Goal: Transaction & Acquisition: Obtain resource

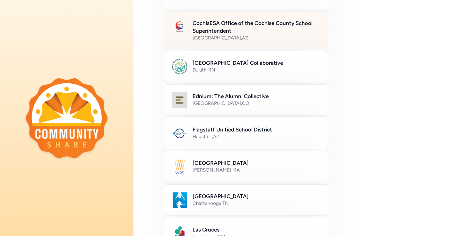
scroll to position [98, 0]
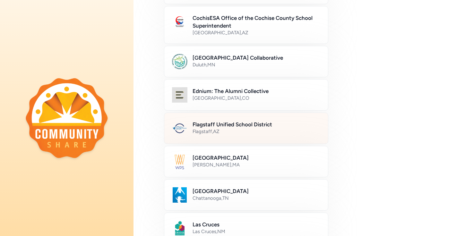
click at [230, 127] on h2 "Flagstaff Unified School District" at bounding box center [257, 125] width 128 height 8
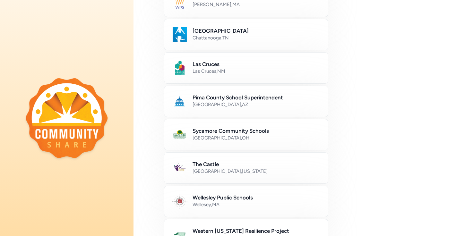
scroll to position [377, 0]
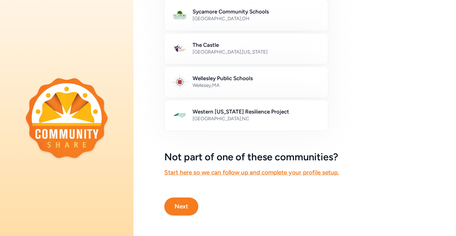
click at [182, 208] on button "Next" at bounding box center [181, 207] width 34 height 18
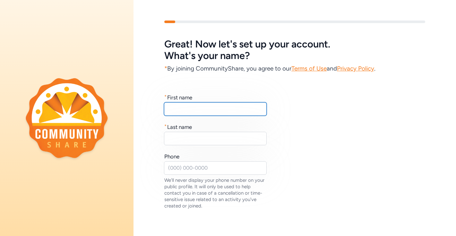
click at [177, 107] on input "text" at bounding box center [215, 108] width 103 height 13
type input "Scott"
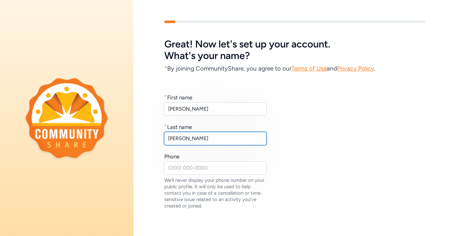
scroll to position [29, 0]
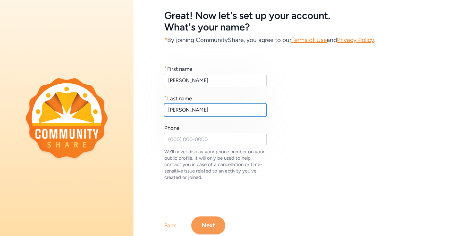
type input "McLaughlin"
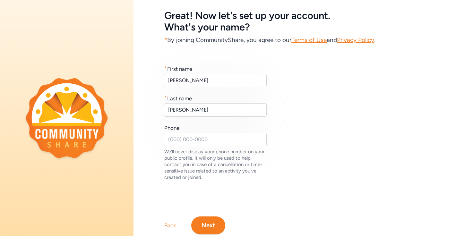
click at [203, 223] on button "Next" at bounding box center [208, 226] width 34 height 18
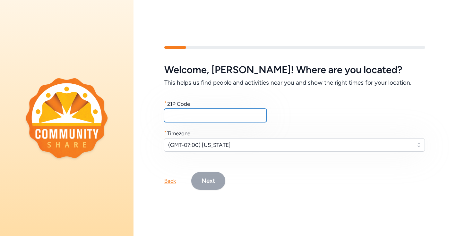
click at [195, 115] on input "text" at bounding box center [215, 115] width 103 height 13
type input "86005"
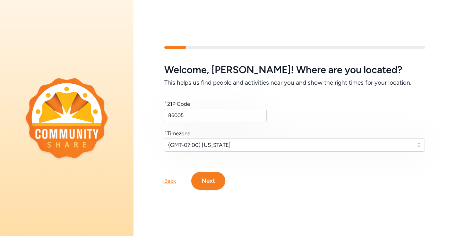
click at [211, 182] on button "Next" at bounding box center [208, 181] width 34 height 18
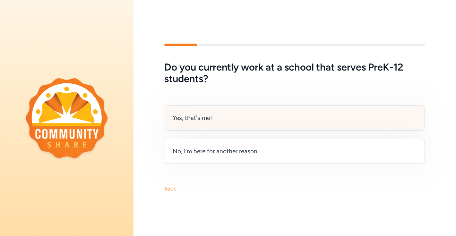
click at [247, 120] on div "Yes, that's me!" at bounding box center [295, 118] width 260 height 25
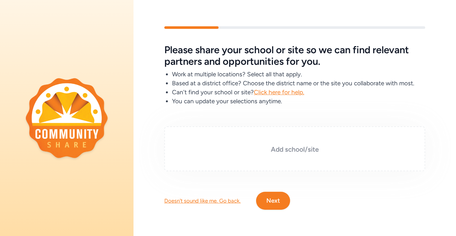
click at [266, 157] on div "Add school/site" at bounding box center [294, 148] width 261 height 45
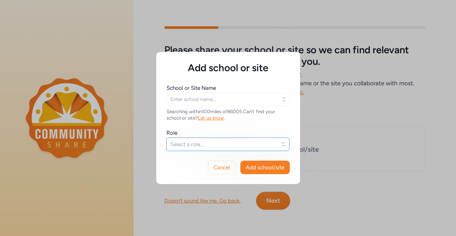
click at [232, 144] on span "Select a role..." at bounding box center [223, 145] width 106 height 8
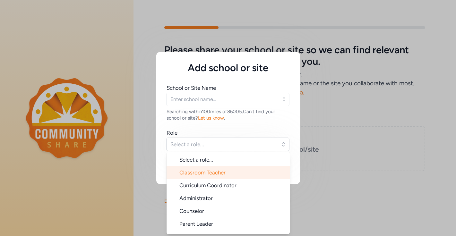
click at [228, 177] on li "Classroom Teacher" at bounding box center [228, 172] width 123 height 13
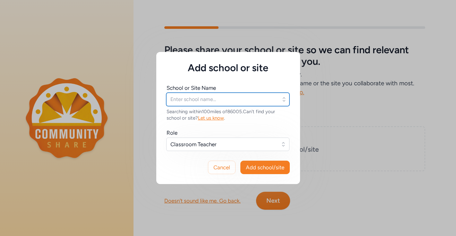
click at [246, 102] on input "text" at bounding box center [227, 99] width 123 height 13
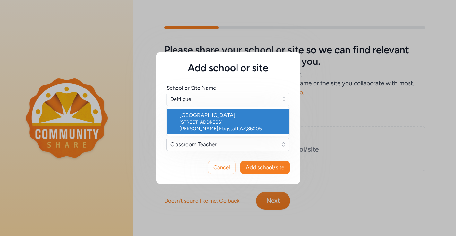
click at [234, 120] on div "3500 S Gillenwater Dr , Flagstaff , AZ , 86005" at bounding box center [231, 125] width 105 height 13
type input "DeMiguel Elementary School"
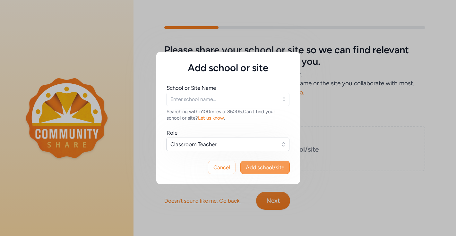
click at [269, 168] on span "Add school/site" at bounding box center [265, 168] width 39 height 8
type input "DeMiguel Elementary School"
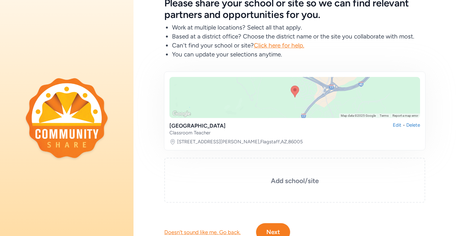
scroll to position [67, 0]
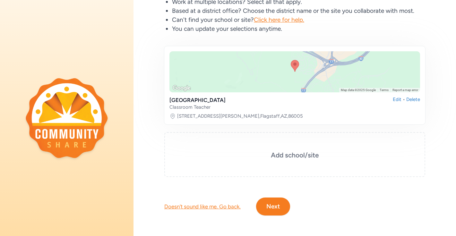
click at [280, 211] on button "Next" at bounding box center [273, 207] width 34 height 18
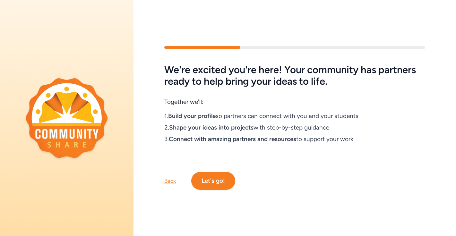
click at [209, 179] on button "Let's go!" at bounding box center [213, 181] width 44 height 18
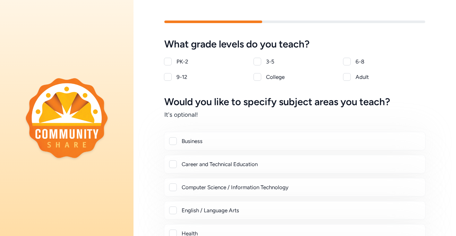
click at [258, 62] on div at bounding box center [258, 62] width 8 height 8
checkbox input "true"
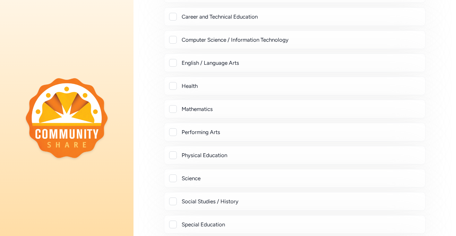
scroll to position [123, 0]
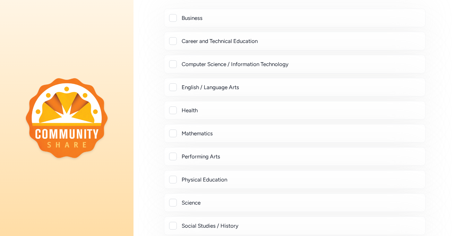
click at [172, 135] on div at bounding box center [173, 134] width 8 height 8
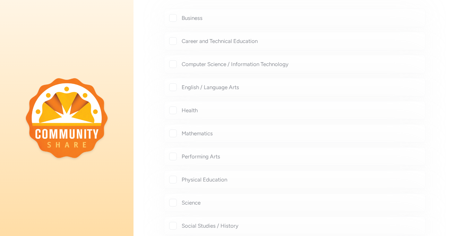
checkbox input "true"
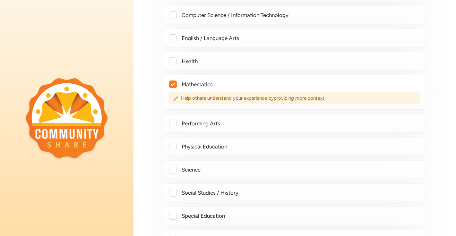
scroll to position [173, 0]
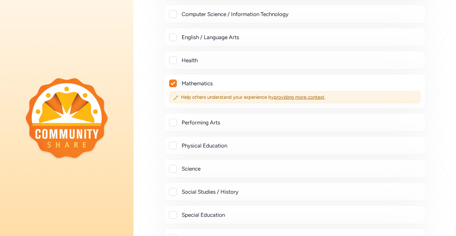
click at [175, 168] on div at bounding box center [173, 169] width 8 height 8
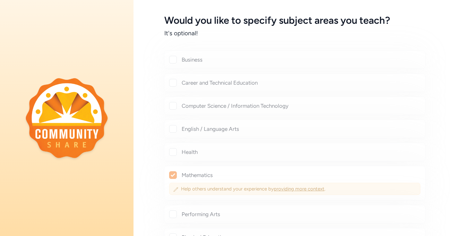
scroll to position [115, 0]
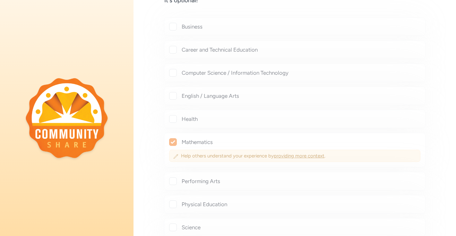
click at [173, 141] on div "Would you like to specify subject areas you teach? It's optional! Business Care…" at bounding box center [294, 155] width 261 height 347
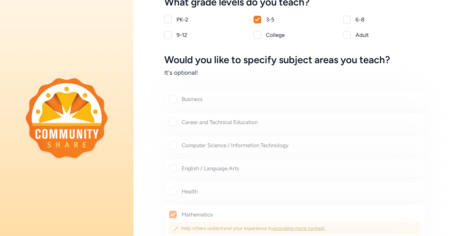
scroll to position [0, 0]
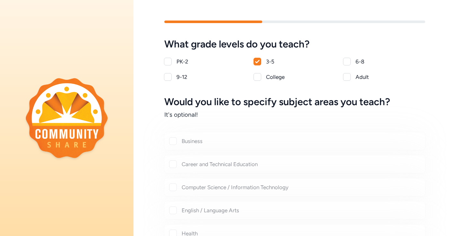
checkbox input "true"
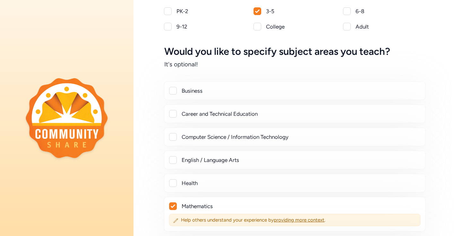
scroll to position [74, 0]
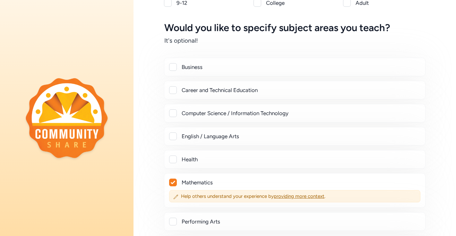
click at [174, 136] on div at bounding box center [173, 137] width 8 height 8
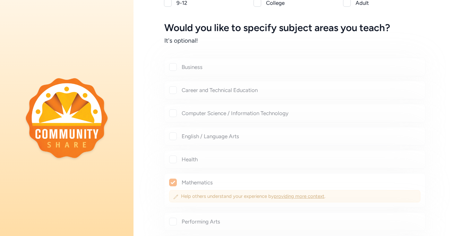
checkbox input "true"
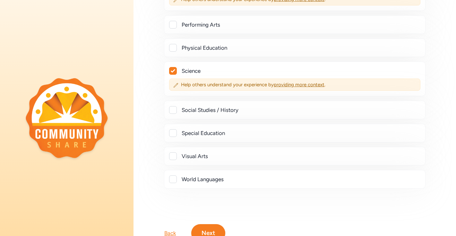
scroll to position [288, 0]
click at [173, 108] on div at bounding box center [173, 110] width 8 height 8
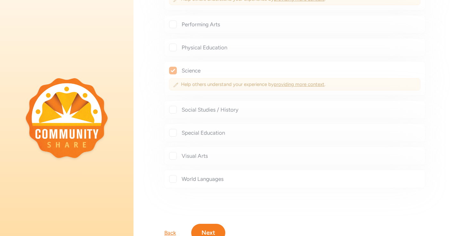
checkbox input "true"
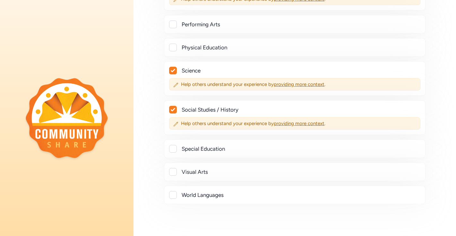
scroll to position [330, 0]
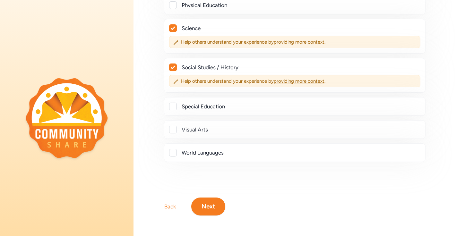
click at [201, 202] on button "Next" at bounding box center [208, 207] width 34 height 18
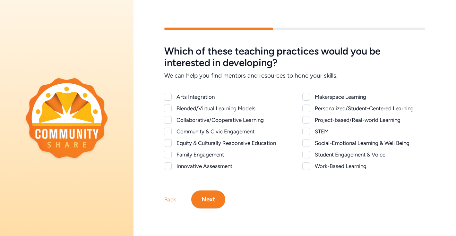
click at [211, 201] on button "Next" at bounding box center [208, 200] width 34 height 18
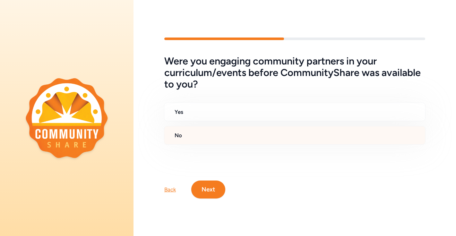
click at [207, 141] on div "No" at bounding box center [295, 135] width 262 height 19
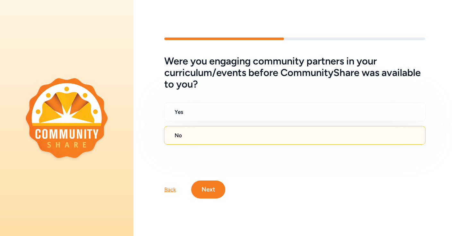
click at [205, 183] on button "Next" at bounding box center [208, 190] width 34 height 18
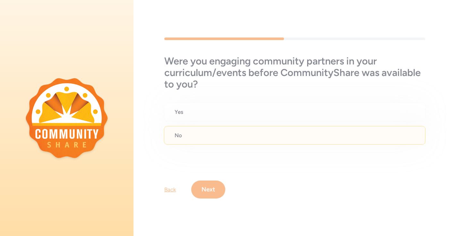
click at [299, 81] on div "Were you engaging community partners in your curriculum/events before Community…" at bounding box center [295, 118] width 323 height 202
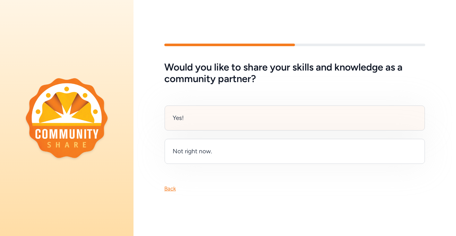
click at [213, 114] on div "Yes!" at bounding box center [295, 118] width 260 height 25
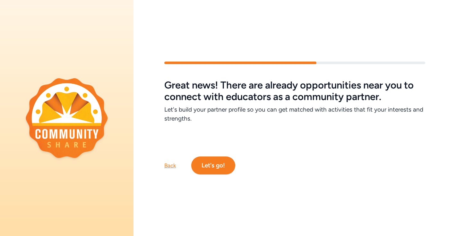
click at [217, 164] on button "Let's go!" at bounding box center [213, 166] width 44 height 18
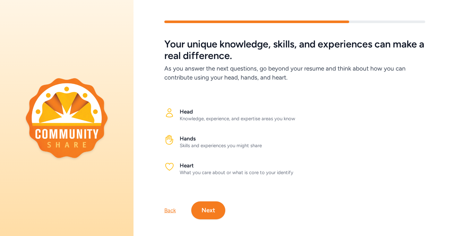
click at [210, 205] on button "Next" at bounding box center [208, 211] width 34 height 18
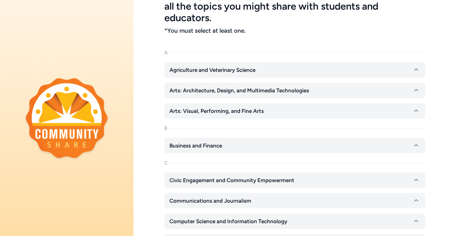
scroll to position [57, 0]
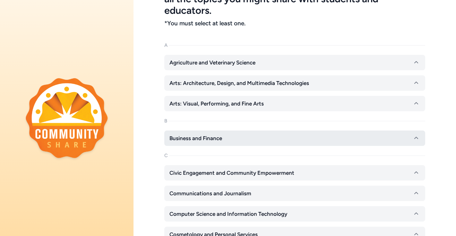
click at [198, 138] on span "Business and Finance" at bounding box center [195, 138] width 53 height 8
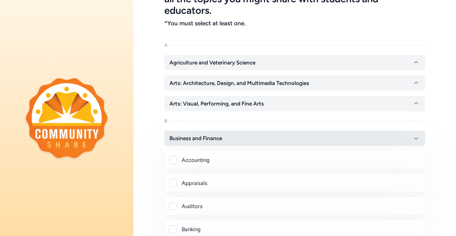
click at [183, 135] on span "Business and Finance" at bounding box center [195, 138] width 53 height 8
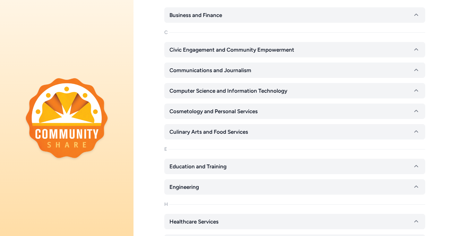
scroll to position [185, 0]
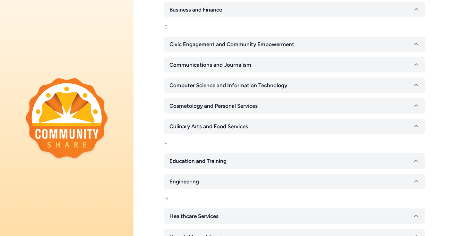
click at [195, 162] on span "Education and Training" at bounding box center [197, 161] width 57 height 8
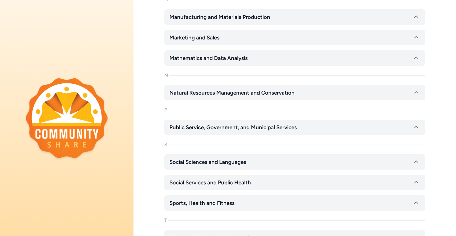
scroll to position [1144, 0]
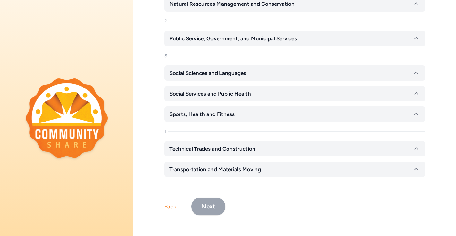
click at [212, 208] on button "Next" at bounding box center [208, 207] width 34 height 18
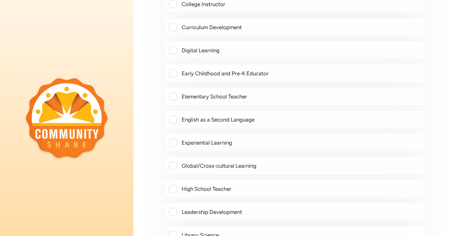
scroll to position [478, 0]
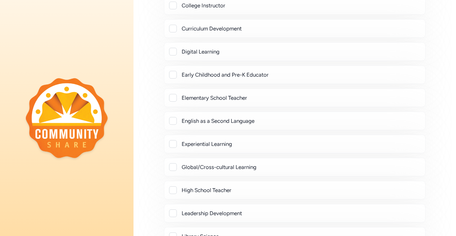
click at [173, 98] on div at bounding box center [173, 98] width 8 height 8
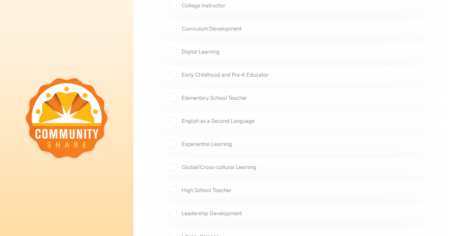
checkbox input "true"
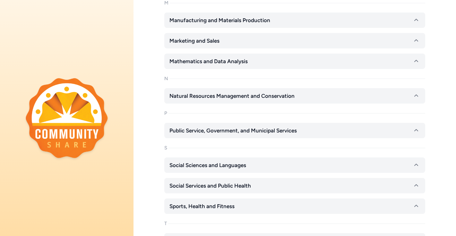
scroll to position [1203, 0]
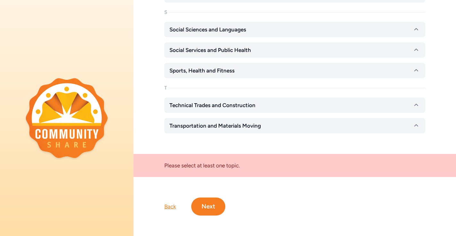
click at [206, 206] on button "Next" at bounding box center [208, 207] width 34 height 18
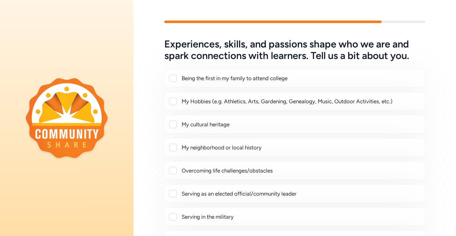
click at [174, 103] on div at bounding box center [173, 102] width 8 height 8
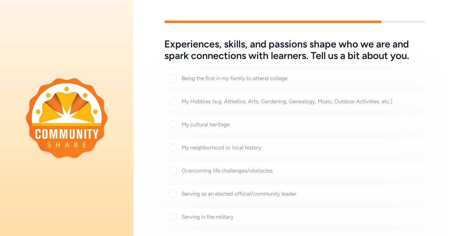
checkbox input "true"
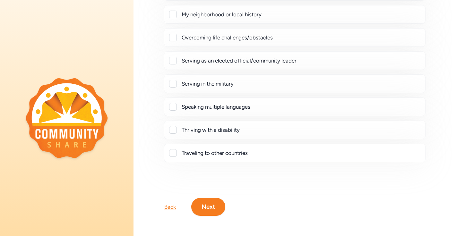
scroll to position [150, 0]
click at [216, 211] on button "Next" at bounding box center [208, 207] width 34 height 18
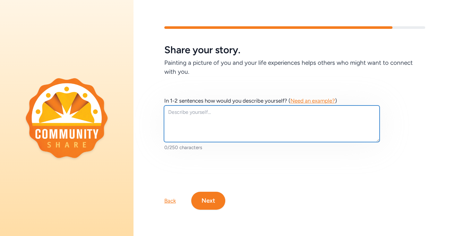
click at [208, 127] on textarea at bounding box center [272, 124] width 216 height 37
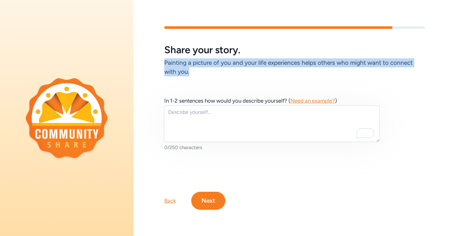
drag, startPoint x: 193, startPoint y: 71, endPoint x: 162, endPoint y: 61, distance: 32.3
click at [162, 61] on div "Share your story. Painting a picture of you and your life experiences helps oth…" at bounding box center [295, 51] width 323 height 50
copy h6 "Painting a picture of you and your life experiences helps others who might want…"
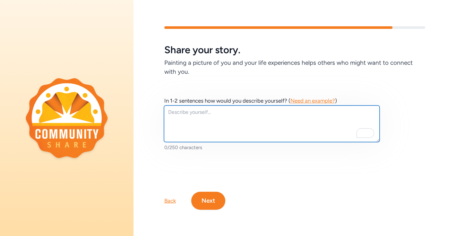
click at [197, 120] on textarea "To enrich screen reader interactions, please activate Accessibility in Grammarl…" at bounding box center [272, 124] width 216 height 37
paste textarea "I’m Scott McLaughlin—a 3rd-grade teacher, entrepreneur, and storyteller in Flag…"
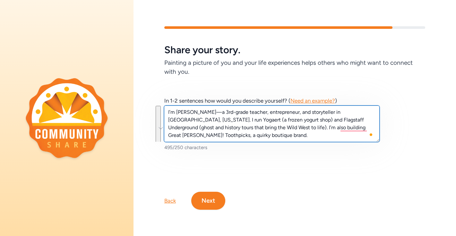
drag, startPoint x: 227, startPoint y: 136, endPoint x: 272, endPoint y: 127, distance: 45.4
click at [272, 127] on textarea "I’m Scott McLaughlin—a 3rd-grade teacher, entrepreneur, and storyteller in Flag…" at bounding box center [272, 124] width 216 height 37
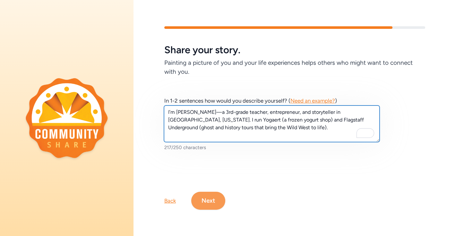
type textarea "I’m Scott McLaughlin—a 3rd-grade teacher, entrepreneur, and storyteller in Flag…"
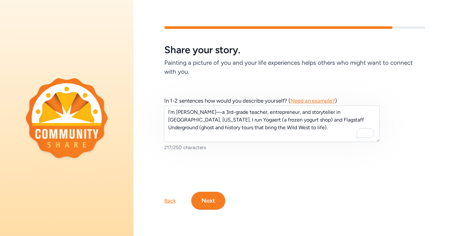
click at [205, 204] on button "Next" at bounding box center [208, 201] width 34 height 18
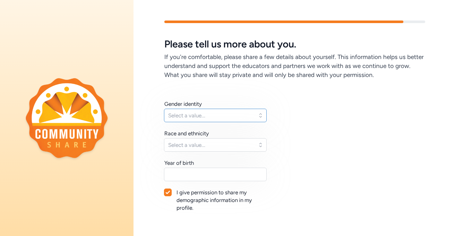
click at [211, 115] on span "Select a value..." at bounding box center [210, 116] width 85 height 8
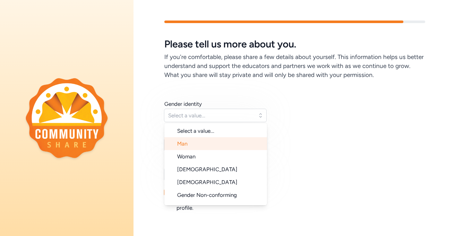
click at [205, 142] on li "Man" at bounding box center [215, 143] width 103 height 13
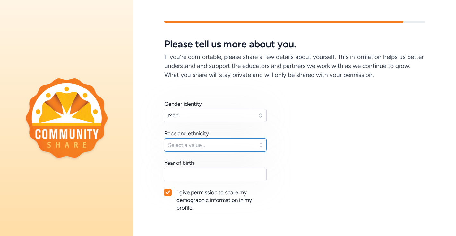
click at [203, 144] on span "Select a value..." at bounding box center [210, 145] width 85 height 8
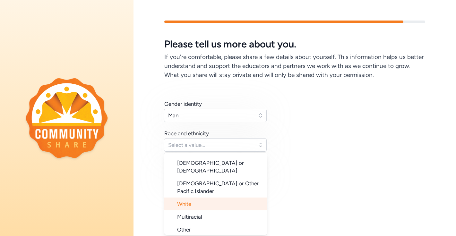
click at [201, 198] on li "White" at bounding box center [215, 204] width 103 height 13
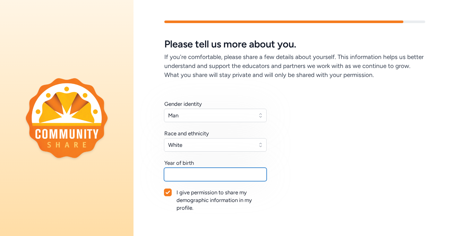
click at [234, 176] on input "text" at bounding box center [215, 174] width 103 height 13
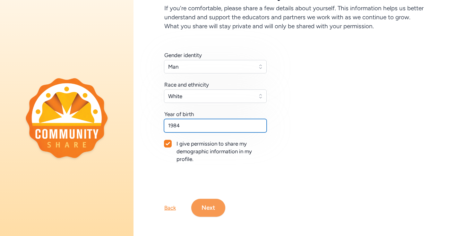
type input "1984"
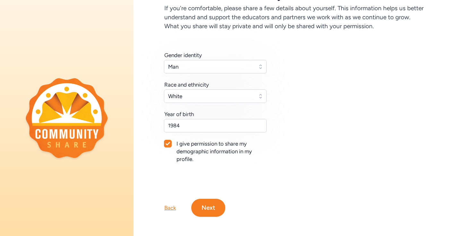
click at [201, 210] on button "Next" at bounding box center [208, 208] width 34 height 18
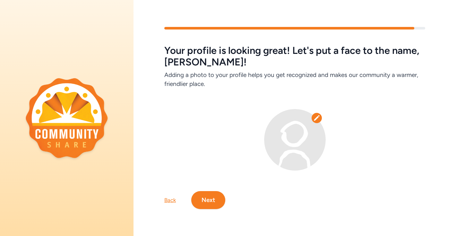
click at [205, 203] on button "Next" at bounding box center [208, 200] width 34 height 18
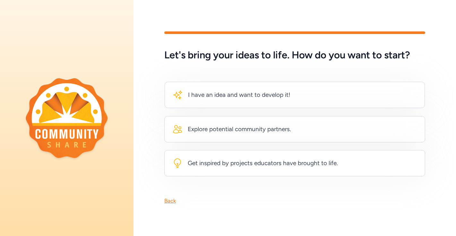
click at [168, 203] on div "Back" at bounding box center [170, 201] width 12 height 8
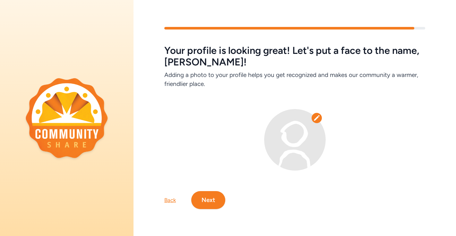
click at [320, 119] on icon at bounding box center [317, 118] width 6 height 6
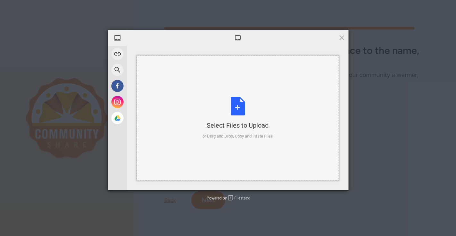
click at [213, 116] on div "Select Files to Upload or Drag and Drop, Copy and Paste Files" at bounding box center [238, 118] width 70 height 43
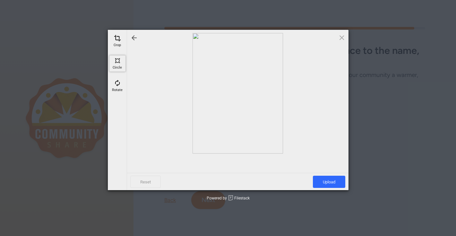
click at [117, 56] on div "Circle" at bounding box center [117, 64] width 16 height 16
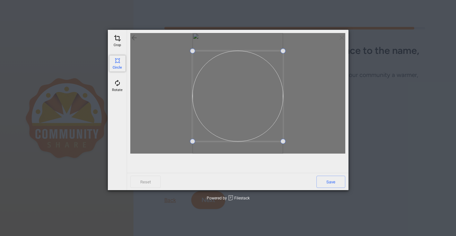
click at [283, 112] on div at bounding box center [238, 96] width 90 height 90
click at [249, 148] on div at bounding box center [237, 93] width 215 height 121
click at [302, 153] on div at bounding box center [237, 93] width 215 height 121
click at [327, 181] on span "Save" at bounding box center [330, 182] width 29 height 12
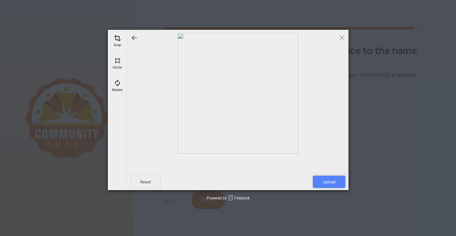
click at [322, 181] on span "Upload" at bounding box center [329, 182] width 32 height 12
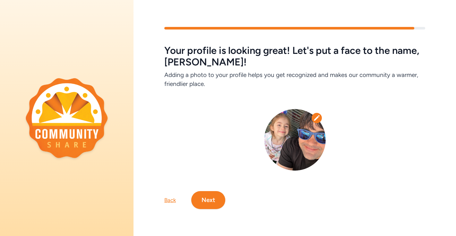
click at [213, 203] on button "Next" at bounding box center [208, 200] width 34 height 18
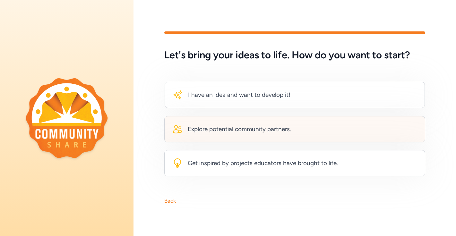
click at [234, 134] on div "Explore potential community partners." at bounding box center [239, 129] width 103 height 9
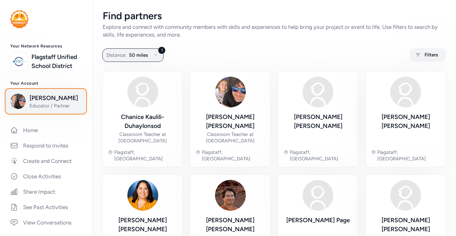
click at [72, 108] on span "Educator / Partner" at bounding box center [56, 106] width 52 height 6
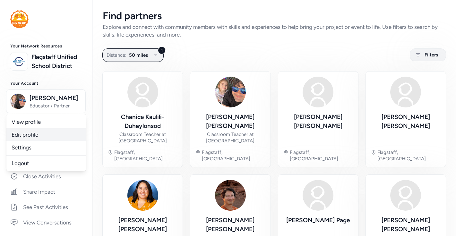
click at [50, 136] on link "Edit profile" at bounding box center [46, 134] width 80 height 13
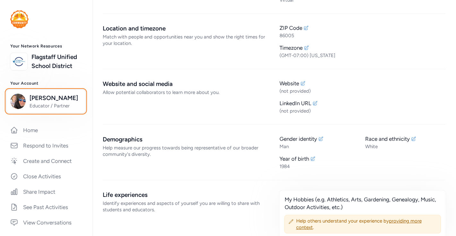
scroll to position [221, 0]
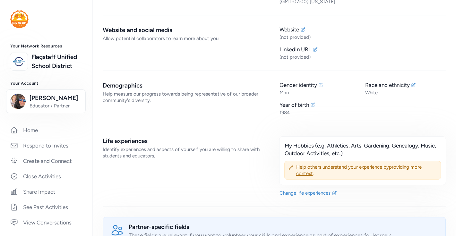
click at [188, 36] on div "Website and social media Allow potential collaborators to learn more about you." at bounding box center [186, 43] width 167 height 35
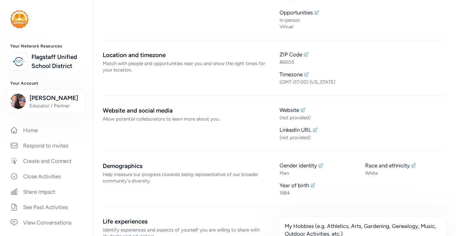
scroll to position [192, 0]
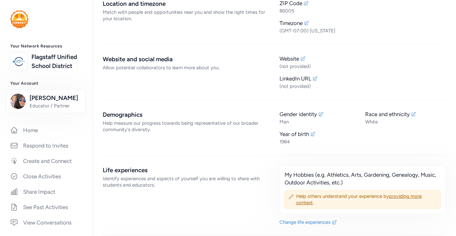
click at [162, 55] on div "Website and social media" at bounding box center [186, 59] width 167 height 9
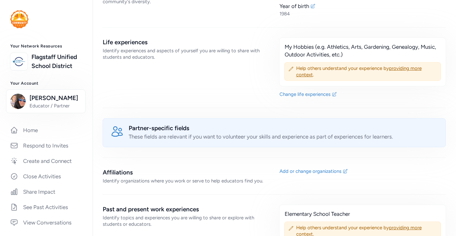
scroll to position [266, 0]
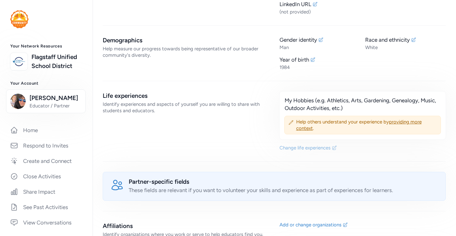
click at [318, 145] on div "Change life experiences" at bounding box center [305, 148] width 51 height 6
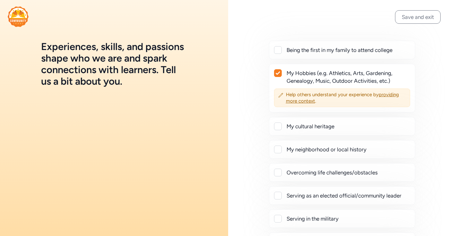
click at [400, 24] on div "Being the first in my family to attend college My Hobbies (e.g. Athletics, Arts…" at bounding box center [342, 169] width 228 height 338
click at [403, 21] on button "Save and exit" at bounding box center [418, 16] width 46 height 13
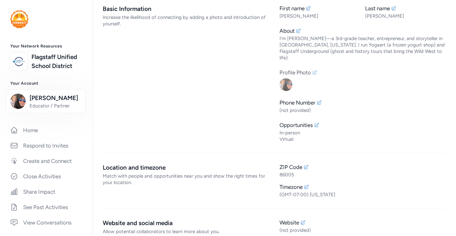
scroll to position [41, 0]
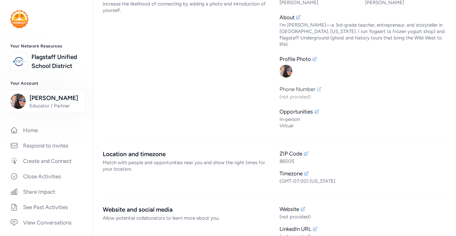
click at [321, 87] on icon at bounding box center [319, 89] width 5 height 5
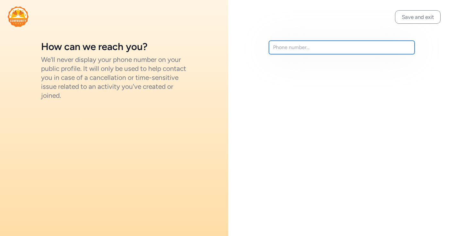
click at [287, 51] on input "text" at bounding box center [342, 47] width 146 height 13
type input "7"
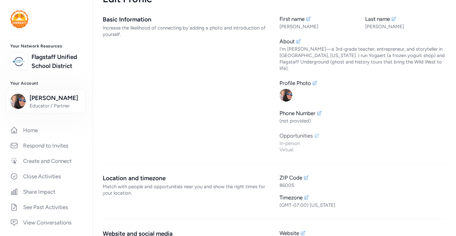
scroll to position [22, 0]
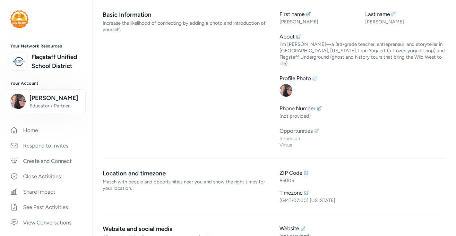
click at [317, 128] on icon at bounding box center [316, 130] width 5 height 5
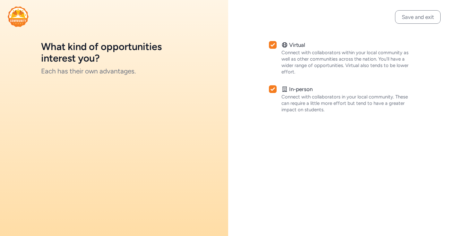
click at [274, 46] on icon at bounding box center [273, 45] width 4 height 4
checkbox input "false"
click at [423, 15] on button "Save and exit" at bounding box center [418, 16] width 46 height 13
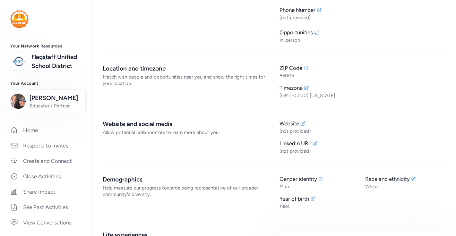
scroll to position [157, 0]
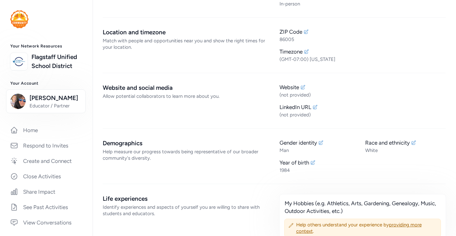
click at [205, 93] on div "Allow potential collaborators to learn more about you." at bounding box center [186, 96] width 167 height 6
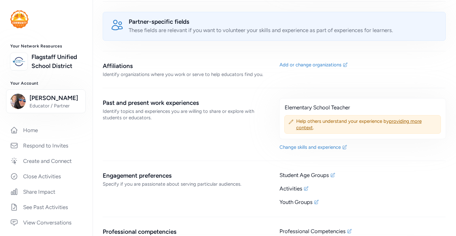
scroll to position [458, 0]
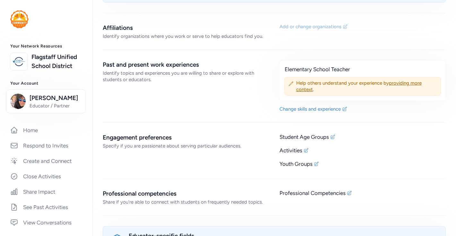
click at [322, 23] on div "Add or change organizations" at bounding box center [311, 26] width 62 height 6
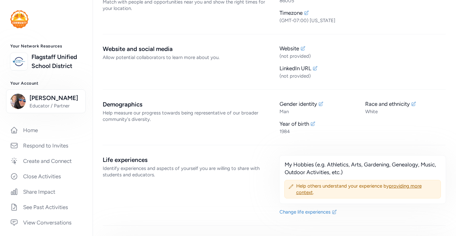
scroll to position [200, 0]
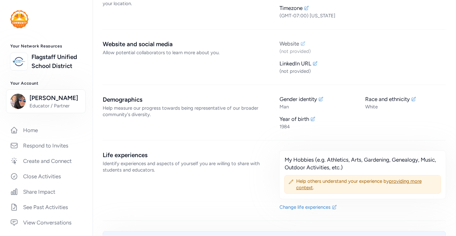
click at [304, 41] on icon at bounding box center [302, 43] width 5 height 5
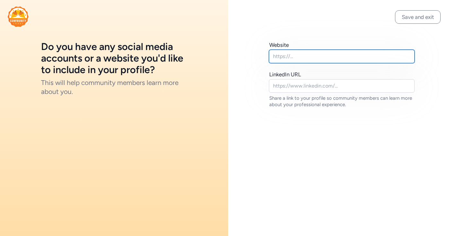
click at [285, 61] on input "text" at bounding box center [342, 56] width 146 height 13
type input "www.flagstaffunderground.com"
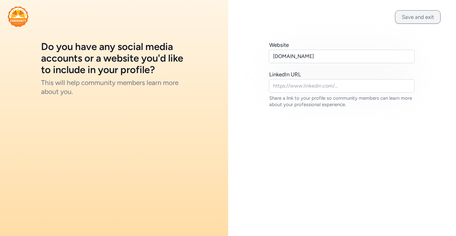
click at [411, 17] on button "Save and exit" at bounding box center [418, 16] width 46 height 13
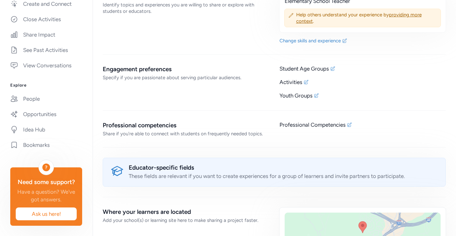
scroll to position [508, 0]
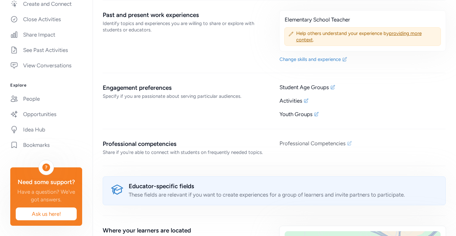
click at [349, 141] on icon at bounding box center [349, 143] width 5 height 5
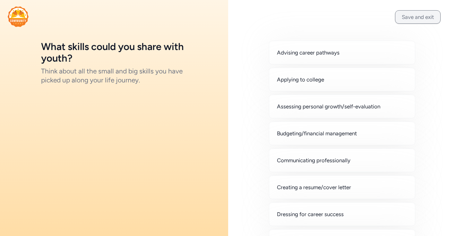
click at [410, 15] on button "Save and exit" at bounding box center [418, 16] width 46 height 13
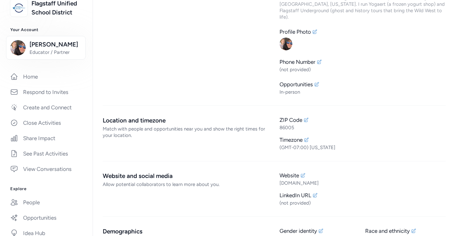
scroll to position [69, 0]
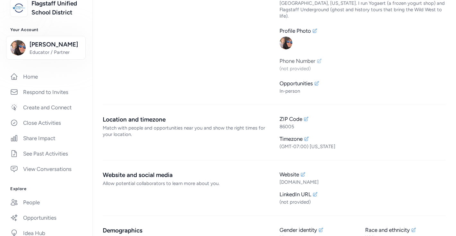
click at [317, 58] on icon at bounding box center [319, 60] width 5 height 5
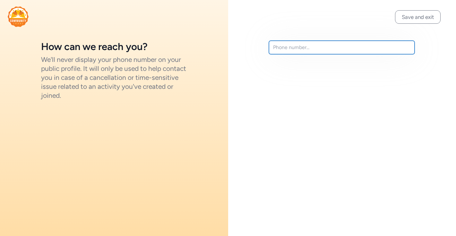
click at [285, 48] on input "text" at bounding box center [342, 47] width 146 height 13
type input "928-534-3331"
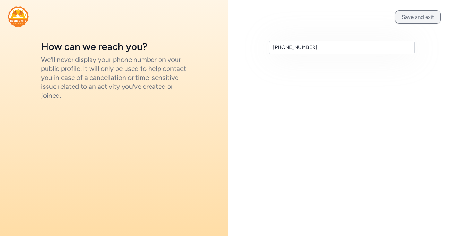
click at [410, 18] on button "Save and exit" at bounding box center [418, 16] width 46 height 13
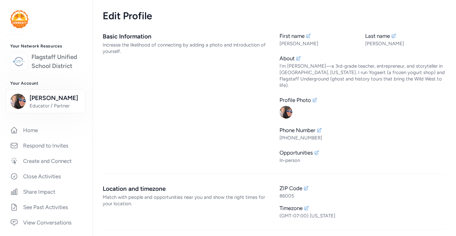
click at [49, 60] on link "Flagstaff Unified School District" at bounding box center [56, 62] width 51 height 18
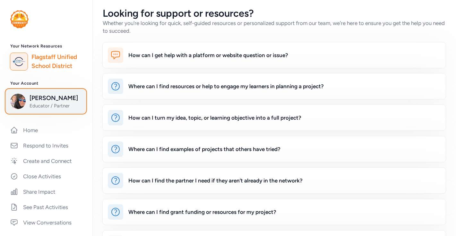
click at [50, 107] on span "Educator / Partner" at bounding box center [56, 106] width 52 height 6
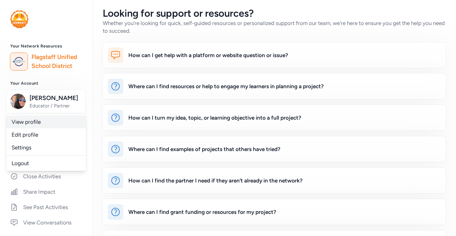
click at [50, 122] on link "View profile" at bounding box center [46, 122] width 80 height 13
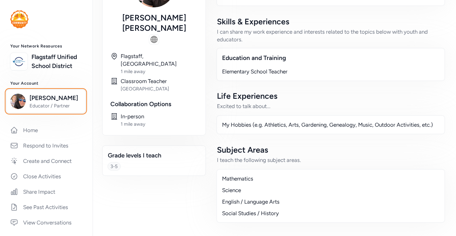
scroll to position [85, 0]
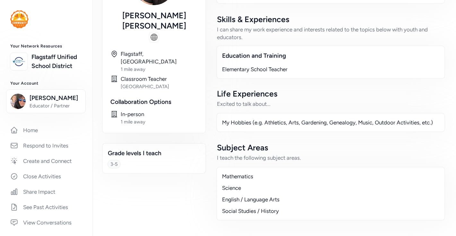
click at [255, 125] on div "My Hobbies (e.g. Athletics, Arts, Gardening, Genealogy, Music, Outdoor Activiti…" at bounding box center [330, 123] width 217 height 8
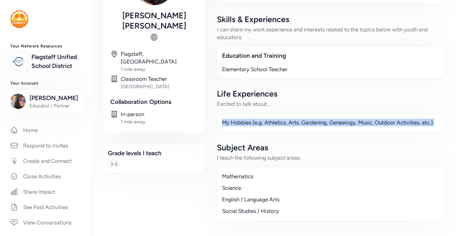
click at [255, 125] on div "My Hobbies (e.g. Athletics, Arts, Gardening, Genealogy, Music, Outdoor Activiti…" at bounding box center [330, 123] width 217 height 8
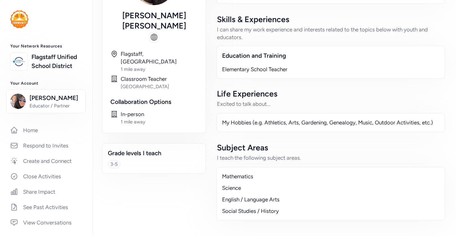
click at [280, 143] on div "Subject Areas" at bounding box center [331, 147] width 228 height 10
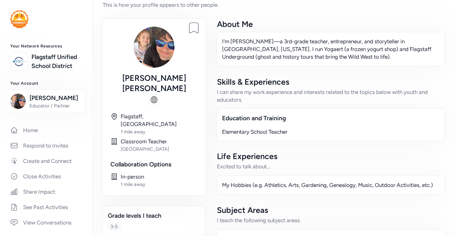
scroll to position [0, 0]
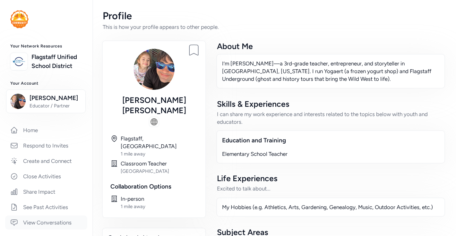
click at [53, 225] on link "View Conversations" at bounding box center [46, 223] width 82 height 14
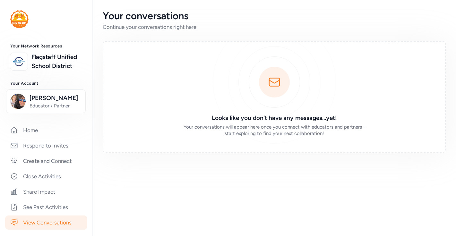
click at [275, 108] on div "Looks like you don't have any messages...yet! Your conversations will appear he…" at bounding box center [274, 97] width 343 height 112
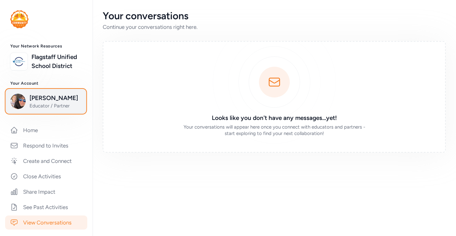
click at [53, 111] on button "Scott McLaughlin Educator / Partner" at bounding box center [46, 102] width 80 height 24
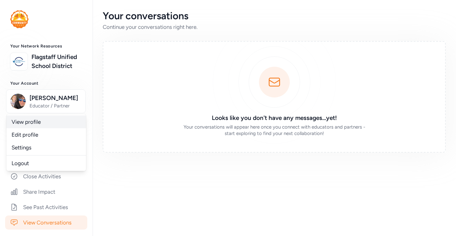
click at [46, 124] on link "View profile" at bounding box center [46, 122] width 80 height 13
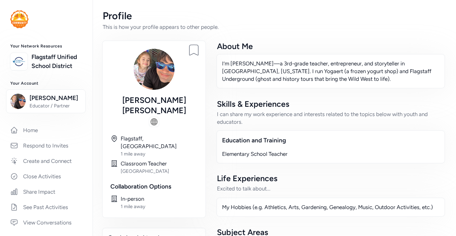
click at [16, 25] on img at bounding box center [19, 19] width 18 height 18
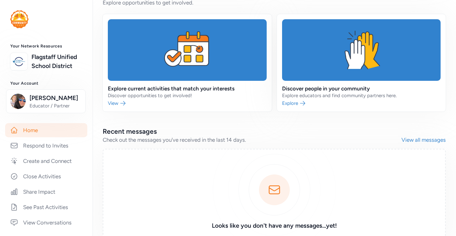
scroll to position [230, 0]
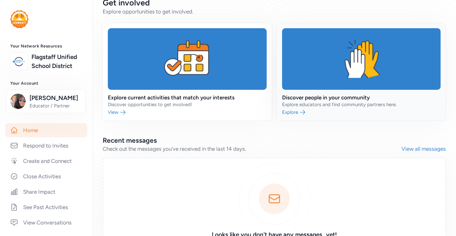
click at [297, 111] on link at bounding box center [361, 72] width 169 height 98
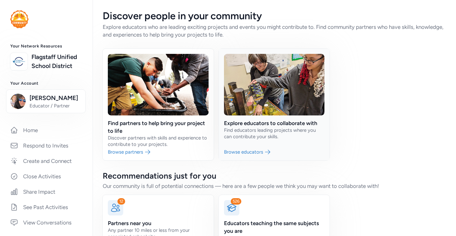
click at [246, 153] on link at bounding box center [274, 105] width 111 height 112
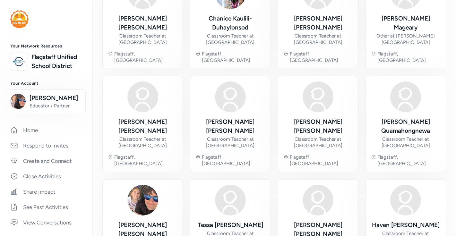
scroll to position [220, 0]
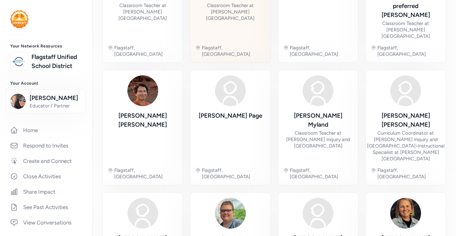
scroll to position [233, 0]
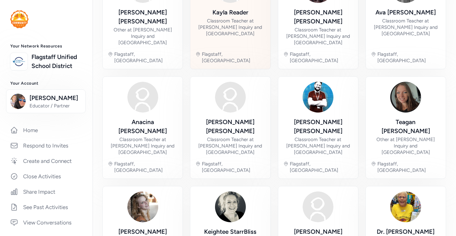
scroll to position [205, 0]
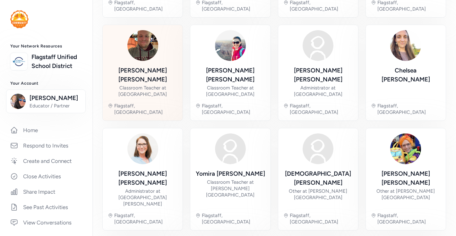
scroll to position [205, 0]
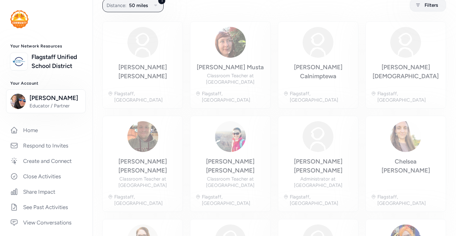
scroll to position [41, 0]
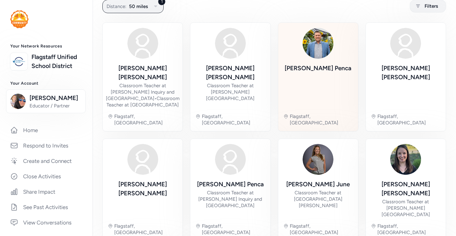
click at [308, 46] on img at bounding box center [318, 43] width 31 height 31
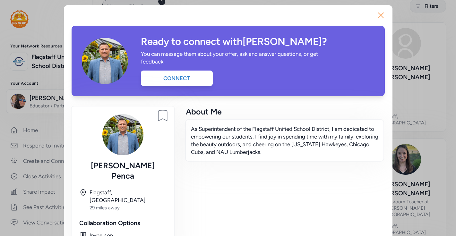
click at [383, 16] on icon "button" at bounding box center [381, 15] width 10 height 10
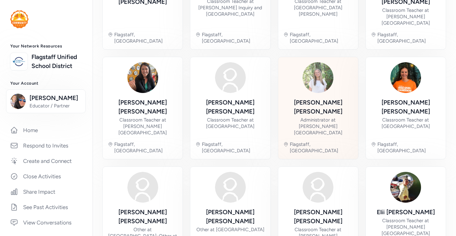
scroll to position [233, 0]
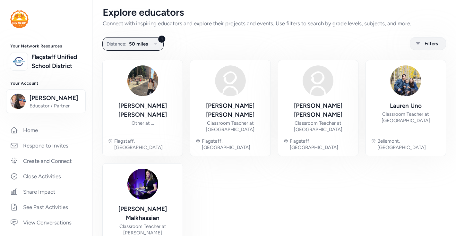
scroll to position [29, 0]
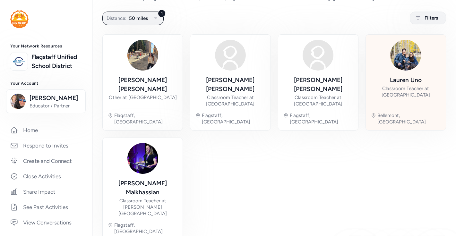
click at [409, 59] on img at bounding box center [405, 55] width 31 height 31
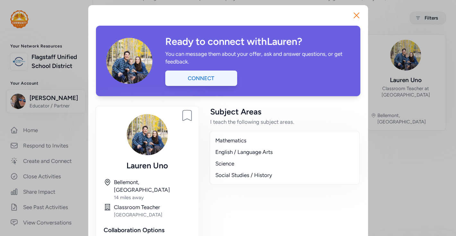
click at [199, 80] on div "Connect" at bounding box center [201, 78] width 72 height 15
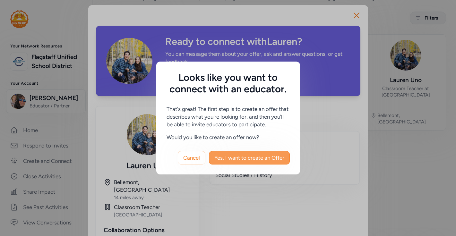
click at [226, 155] on span "Yes, I want to create an Offer" at bounding box center [249, 158] width 70 height 8
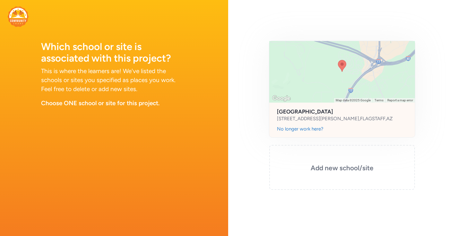
click at [335, 113] on h2 "DeMiguel Elementary School" at bounding box center [342, 112] width 131 height 8
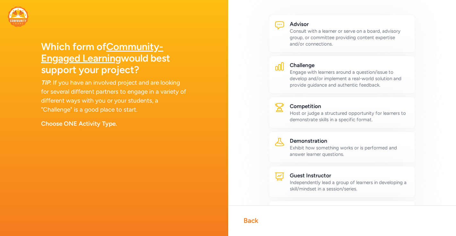
scroll to position [28, 0]
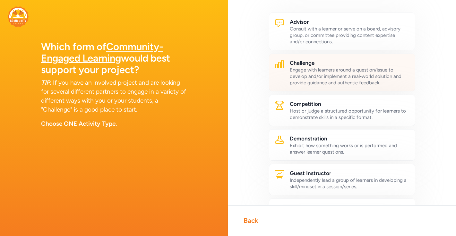
click at [304, 66] on h2 "Challenge" at bounding box center [350, 63] width 120 height 8
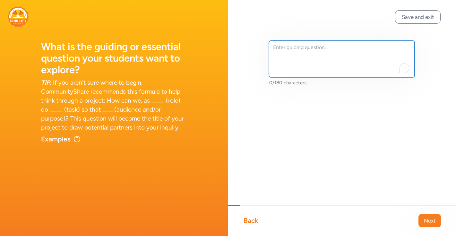
click at [277, 59] on textarea "To enrich screen reader interactions, please activate Accessibility in Grammarl…" at bounding box center [342, 59] width 146 height 37
type textarea "Sup"
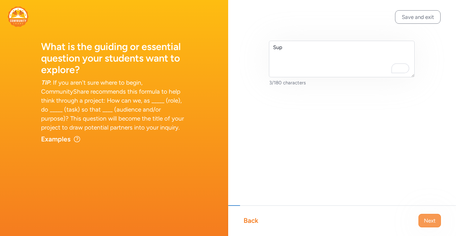
click at [423, 219] on button "Next" at bounding box center [429, 220] width 22 height 13
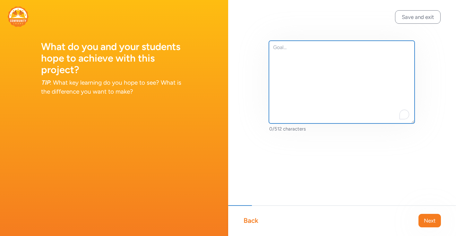
click at [323, 95] on textarea "To enrich screen reader interactions, please activate Accessibility in Grammarl…" at bounding box center [342, 82] width 146 height 83
type textarea "Help me with life."
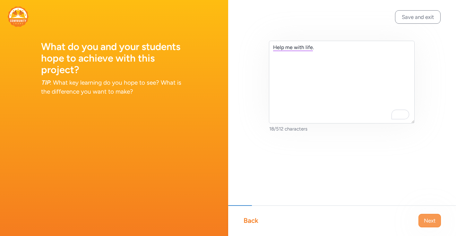
click at [426, 221] on span "Next" at bounding box center [430, 221] width 12 height 8
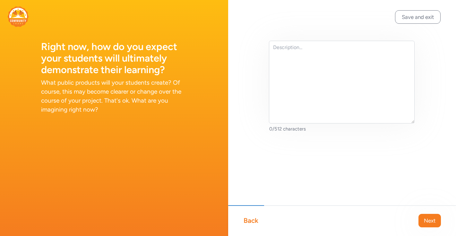
click at [268, 61] on div "0/512 characters" at bounding box center [342, 97] width 228 height 194
click at [421, 16] on button "Save and exit" at bounding box center [418, 16] width 46 height 13
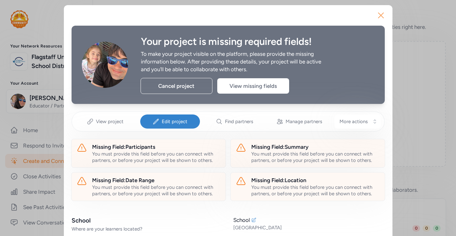
click at [381, 16] on icon "button" at bounding box center [381, 15] width 10 height 10
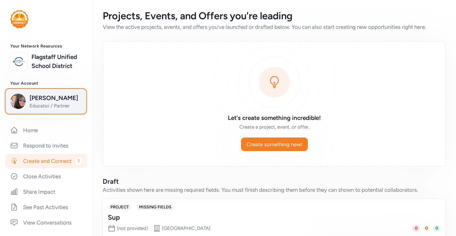
click at [66, 108] on span "Educator / Partner" at bounding box center [56, 106] width 52 height 6
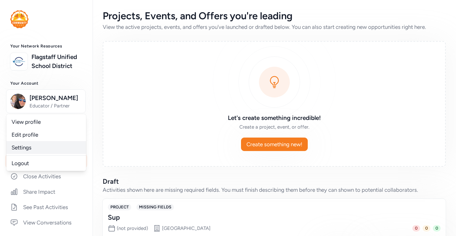
click at [48, 144] on link "Settings" at bounding box center [46, 147] width 80 height 13
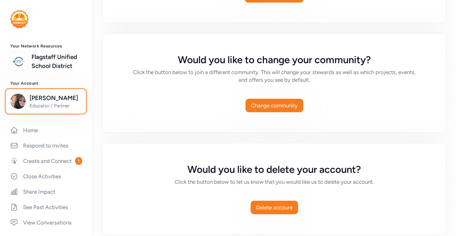
scroll to position [492, 0]
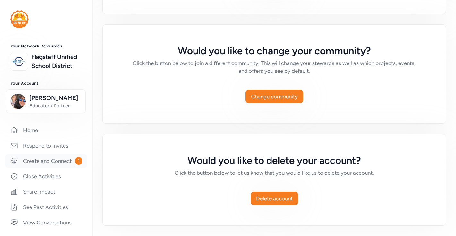
click at [72, 159] on link "Create and Connect 1" at bounding box center [46, 161] width 82 height 14
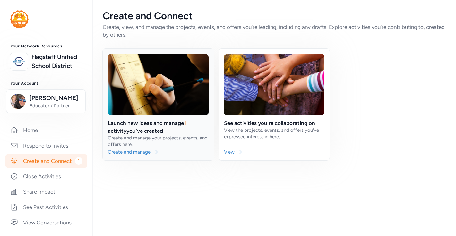
click at [134, 147] on link at bounding box center [158, 105] width 111 height 112
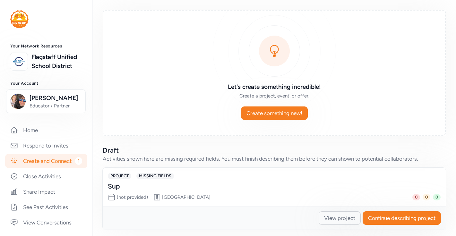
scroll to position [35, 0]
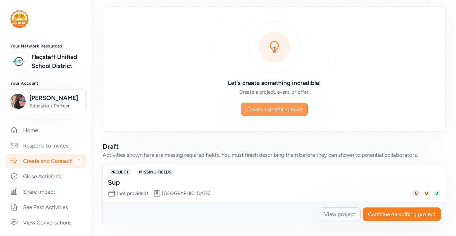
click at [259, 111] on span "Create something new!" at bounding box center [274, 110] width 56 height 8
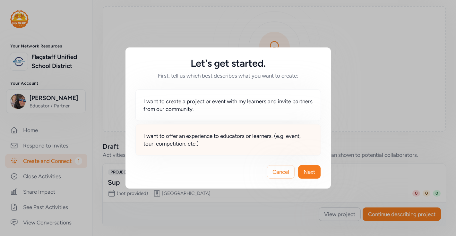
click at [221, 149] on div "I want to offer an experience to educators or learners. (e.g. event, tour, comp…" at bounding box center [227, 139] width 185 height 31
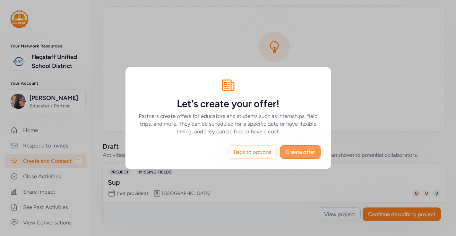
click at [303, 155] on span "Create offer" at bounding box center [301, 152] width 30 height 8
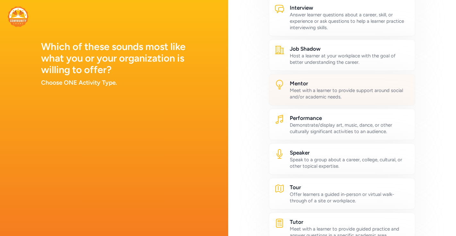
scroll to position [263, 0]
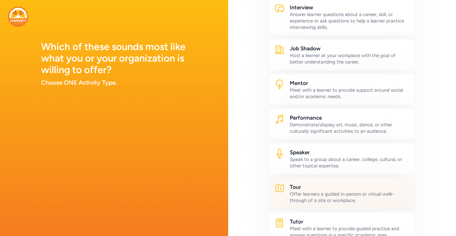
click at [341, 189] on h2 "Tour" at bounding box center [350, 187] width 120 height 8
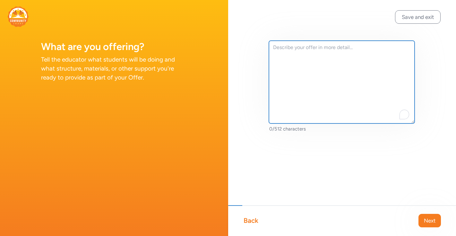
click at [312, 55] on textarea "To enrich screen reader interactions, please activate Accessibility in Grammarl…" at bounding box center [342, 82] width 146 height 83
type textarea "H"
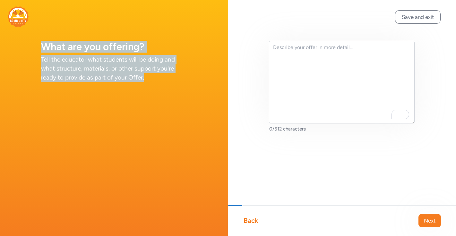
drag, startPoint x: 149, startPoint y: 78, endPoint x: 35, endPoint y: 41, distance: 120.0
click at [35, 41] on div "What are you offering? Tell the educator what students will be doing and what s…" at bounding box center [114, 49] width 228 height 98
copy div "What are you offering? Tell the educator what students will be doing and what s…"
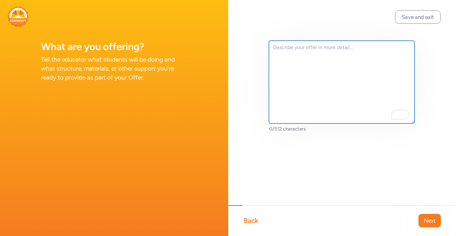
click at [305, 71] on textarea "To enrich screen reader interactions, please activate Accessibility in Grammarl…" at bounding box center [342, 82] width 146 height 83
paste textarea "During the experience, students will walk through historic parts of downtown Fl…"
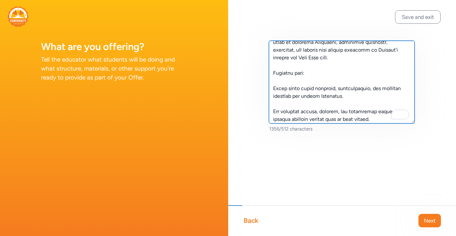
scroll to position [17, 0]
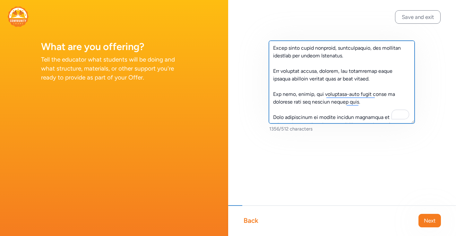
click at [342, 110] on textarea "To enrich screen reader interactions, please activate Accessibility in Grammarl…" at bounding box center [342, 82] width 146 height 83
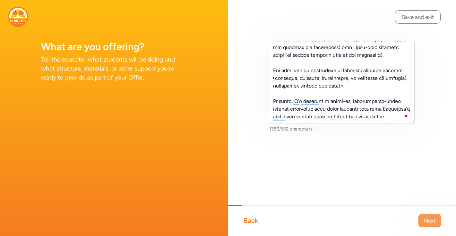
click at [431, 220] on span "Next" at bounding box center [430, 221] width 12 height 8
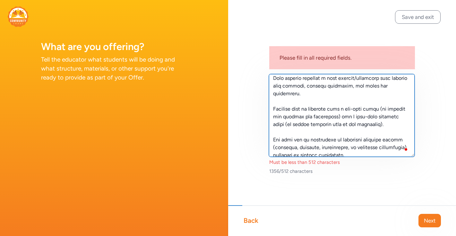
drag, startPoint x: 388, startPoint y: 123, endPoint x: 280, endPoint y: 100, distance: 111.3
click at [280, 100] on textarea "To enrich screen reader interactions, please activate Accessibility in Grammarl…" at bounding box center [342, 115] width 146 height 83
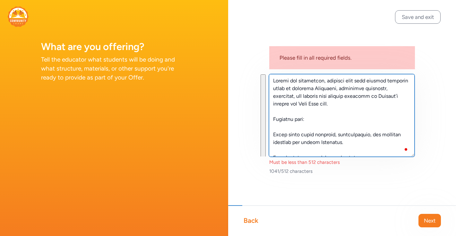
drag, startPoint x: 384, startPoint y: 152, endPoint x: 259, endPoint y: 67, distance: 151.0
click at [259, 67] on div "Please fill in all required fields. Must be less than 512 characters 1041/512 c…" at bounding box center [342, 118] width 228 height 236
paste textarea "What I’m Offering: Flagstaff Underground provides a guided downtown history tou…"
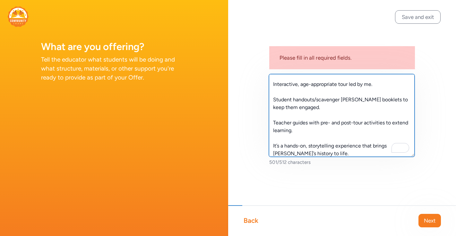
click at [273, 85] on textarea "What I’m Offering: Flagstaff Underground provides a guided downtown history tou…" at bounding box center [342, 115] width 146 height 83
type textarea "What I’m Offering: Flagstaff Underground provides a guided downtown history tou…"
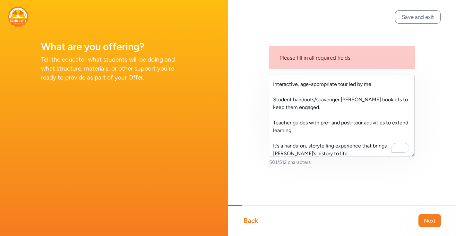
click at [265, 84] on div "Please fill in all required fields. What I’m Offering: Flagstaff Underground pr…" at bounding box center [342, 113] width 228 height 227
click at [429, 219] on span "Next" at bounding box center [430, 221] width 12 height 8
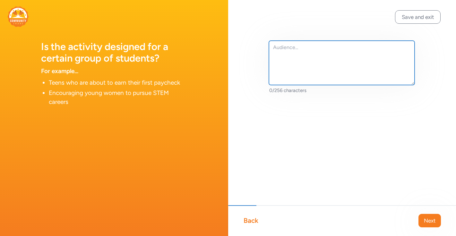
click at [305, 63] on textarea at bounding box center [342, 63] width 146 height 44
type textarea "j"
type textarea "Students from 3rd-high school"
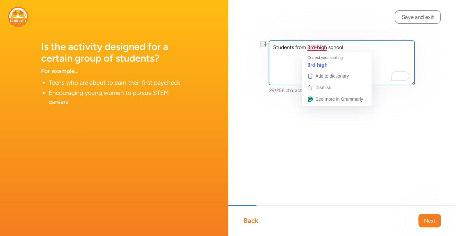
drag, startPoint x: 346, startPoint y: 49, endPoint x: 317, endPoint y: 45, distance: 28.5
click at [317, 46] on textarea "Students from 3rd-high school" at bounding box center [342, 63] width 146 height 44
click at [319, 46] on textarea "Students from 3rd-high school" at bounding box center [342, 63] width 146 height 44
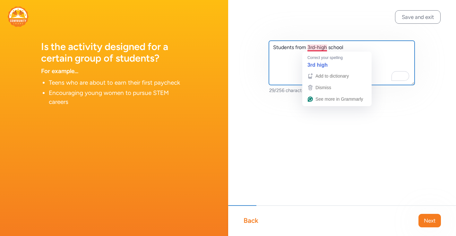
click at [319, 46] on textarea "Students from 3rd-high school" at bounding box center [342, 63] width 146 height 44
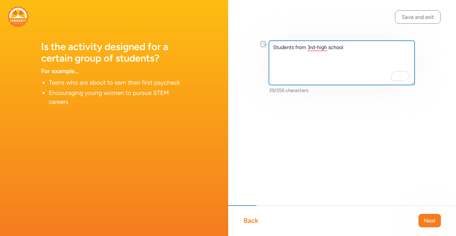
paste textarea "This activity is designed for upper elementary through middle school students (…"
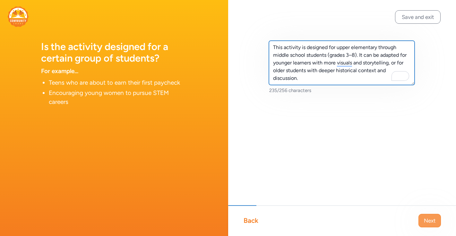
type textarea "This activity is designed for upper elementary through middle school students (…"
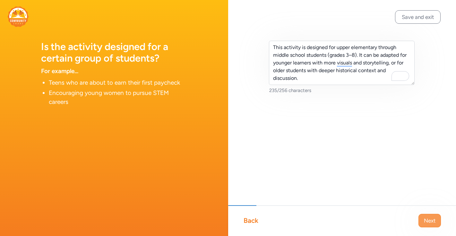
click at [429, 224] on span "Next" at bounding box center [430, 221] width 12 height 8
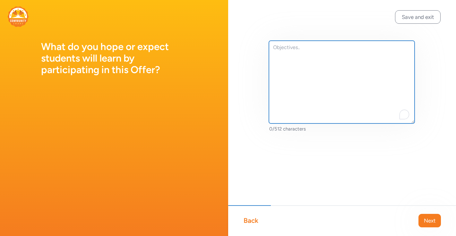
click at [302, 51] on textarea "To enrich screen reader interactions, please activate Accessibility in Grammarl…" at bounding box center [342, 82] width 146 height 83
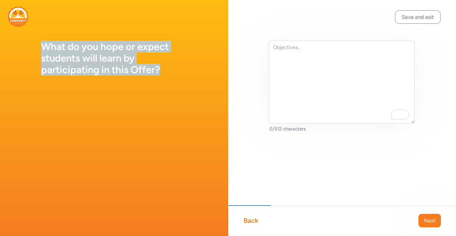
drag, startPoint x: 161, startPoint y: 73, endPoint x: 48, endPoint y: 39, distance: 117.8
click at [48, 39] on div "What do you hope or expect students will learn by participating in this Offer?" at bounding box center [114, 47] width 228 height 94
copy h1 "What do you hope or expect students will learn by participating in this Offer?"
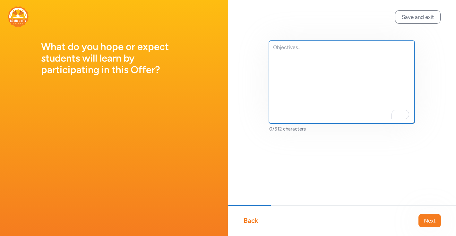
click at [359, 115] on textarea "To enrich screen reader interactions, please activate Accessibility in Grammarl…" at bounding box center [342, 82] width 146 height 83
paste textarea "By participating, students will gain a deeper understanding of Flagstaff’s pion…"
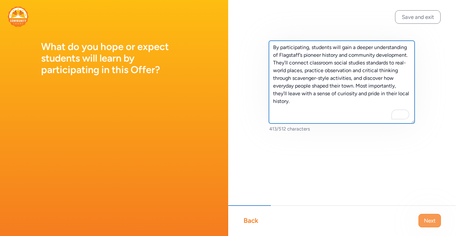
type textarea "By participating, students will gain a deeper understanding of Flagstaff’s pion…"
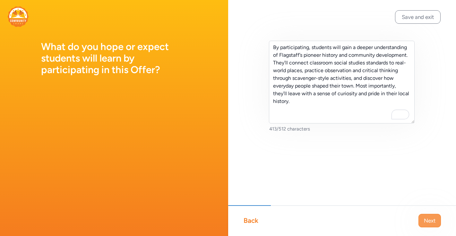
click at [427, 222] on span "Next" at bounding box center [430, 221] width 12 height 8
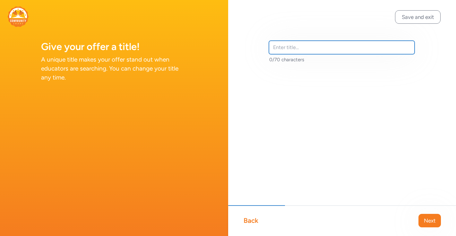
click at [285, 52] on input "text" at bounding box center [342, 47] width 146 height 13
click at [273, 46] on input "Flagstaff History" at bounding box center [342, 47] width 146 height 13
click at [295, 47] on input "Flagstaff History" at bounding box center [342, 47] width 146 height 13
drag, startPoint x: 324, startPoint y: 52, endPoint x: 252, endPoint y: 41, distance: 73.3
click at [252, 41] on div "Flagstaff 1876 History 22/70 characters" at bounding box center [342, 62] width 228 height 125
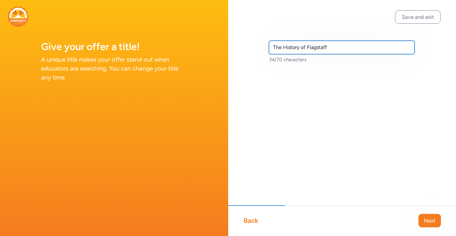
click at [302, 49] on input "The History of Flagstaff" at bounding box center [342, 47] width 146 height 13
paste input "Walking Through the Wild West: Flagstaff’s Story for Students"
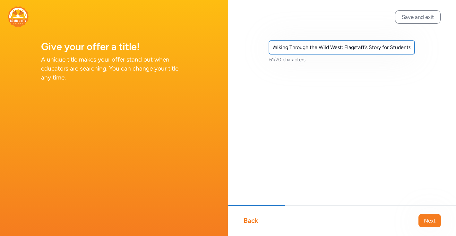
type input "Walking Through the Wild West: Flagstaff’s Story for Students"
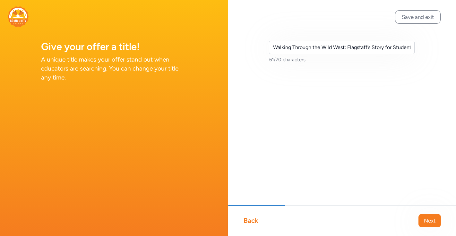
click at [429, 229] on div "Back Next" at bounding box center [342, 220] width 228 height 31
click at [429, 224] on span "Next" at bounding box center [430, 221] width 12 height 8
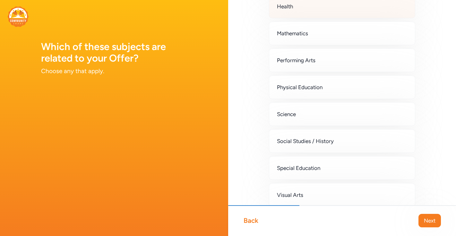
scroll to position [158, 0]
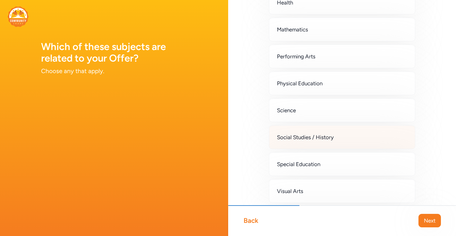
click at [290, 136] on span "Social Studies / History" at bounding box center [305, 138] width 57 height 8
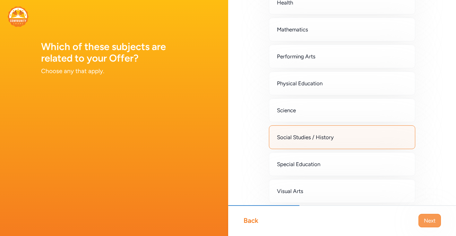
click at [427, 222] on span "Next" at bounding box center [430, 221] width 12 height 8
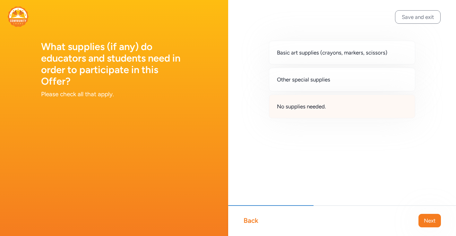
click at [301, 105] on span "No supplies needed." at bounding box center [301, 107] width 49 height 8
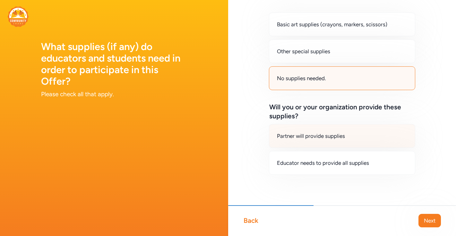
scroll to position [28, 0]
click at [357, 134] on div "Partner will provide supplies" at bounding box center [342, 137] width 147 height 24
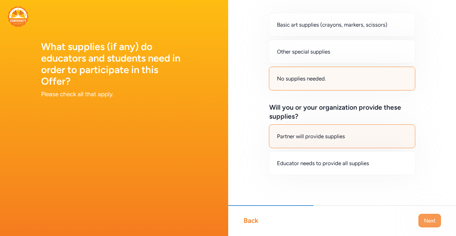
click at [431, 221] on span "Next" at bounding box center [430, 221] width 12 height 8
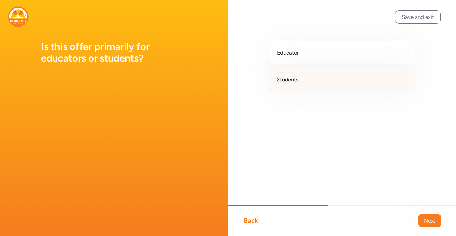
click at [300, 80] on div "Students" at bounding box center [342, 80] width 147 height 24
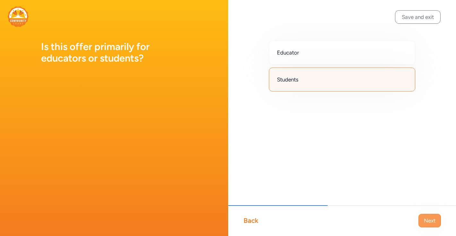
click at [433, 222] on span "Next" at bounding box center [430, 221] width 12 height 8
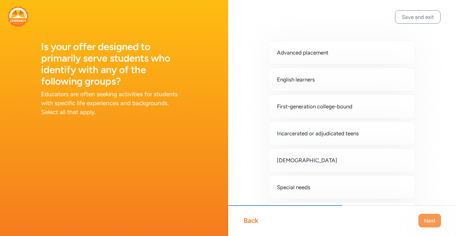
click at [427, 220] on span "Next" at bounding box center [430, 221] width 12 height 8
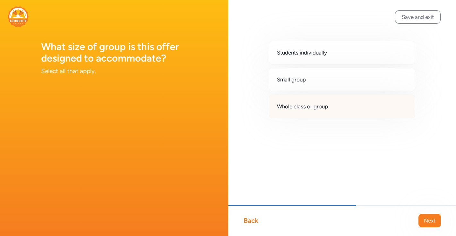
click at [300, 103] on span "Whole class or group" at bounding box center [302, 107] width 51 height 8
click at [431, 220] on span "Next" at bounding box center [430, 221] width 12 height 8
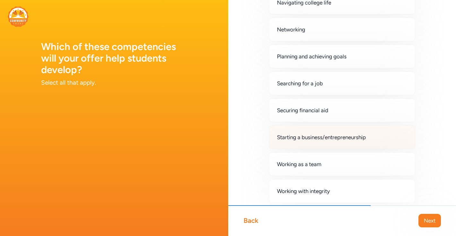
scroll to position [429, 0]
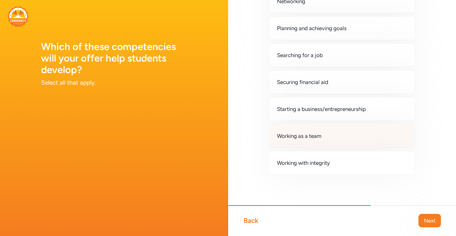
click at [358, 137] on div "Working as a team" at bounding box center [342, 136] width 147 height 24
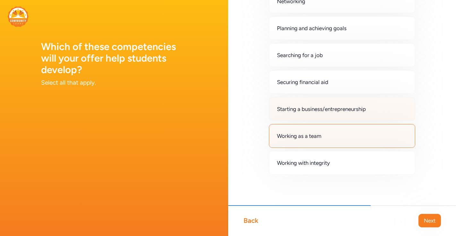
click at [348, 105] on span "Starting a business/entrepreneurship" at bounding box center [321, 109] width 89 height 8
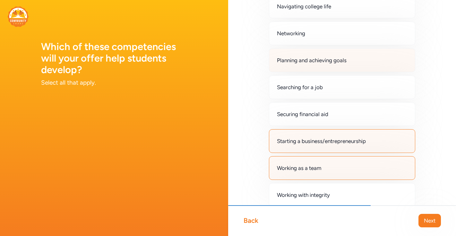
scroll to position [396, 0]
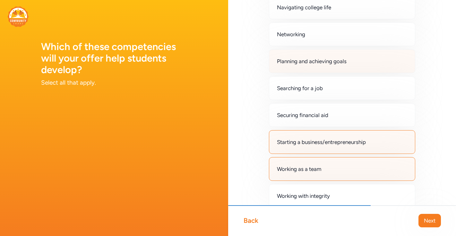
click at [348, 57] on div "Planning and achieving goals" at bounding box center [342, 61] width 147 height 24
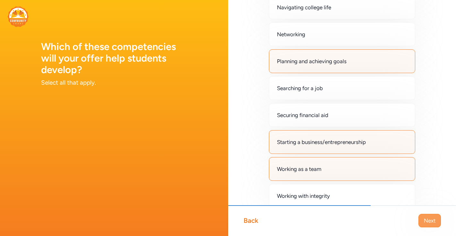
click at [425, 222] on span "Next" at bounding box center [430, 221] width 12 height 8
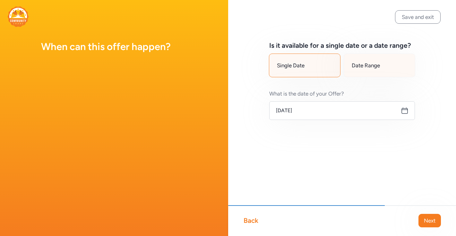
click at [374, 64] on span "Date Range" at bounding box center [366, 66] width 28 height 8
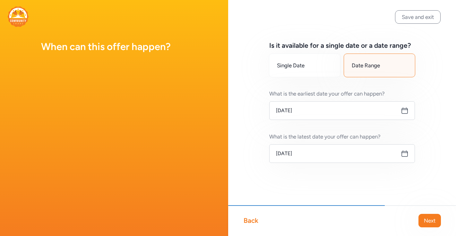
click at [403, 112] on icon at bounding box center [405, 111] width 8 height 8
click at [325, 104] on input "Sep 15, 2025" at bounding box center [342, 110] width 146 height 19
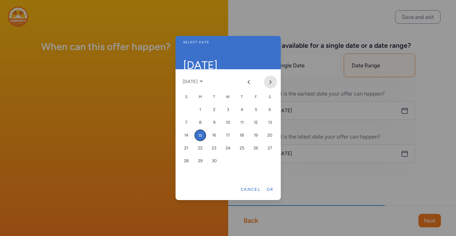
click at [275, 78] on button "Next month" at bounding box center [270, 82] width 13 height 13
click at [228, 110] on div "1" at bounding box center [228, 110] width 12 height 12
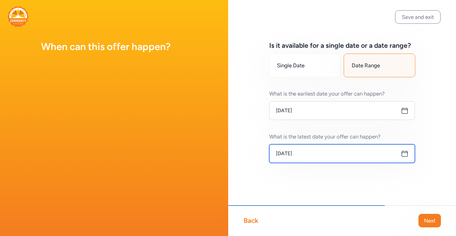
click at [299, 158] on input "Oct 1, 2025" at bounding box center [342, 153] width 146 height 19
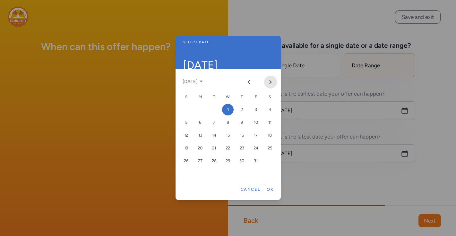
click at [268, 84] on icon "Next month" at bounding box center [270, 82] width 5 height 5
click at [186, 173] on div "30" at bounding box center [186, 174] width 12 height 12
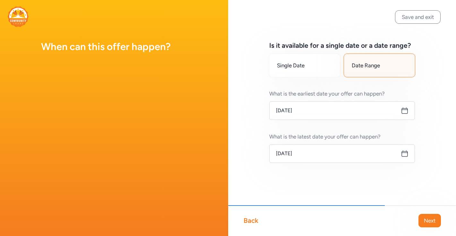
click at [405, 156] on icon at bounding box center [405, 154] width 6 height 6
click at [316, 145] on input "Nov 30, 2025" at bounding box center [342, 153] width 146 height 19
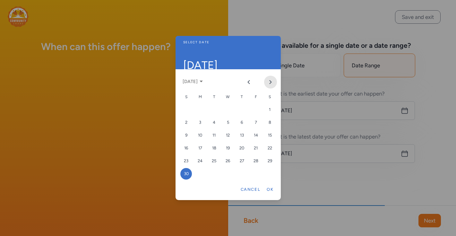
click at [271, 85] on button "Next month" at bounding box center [270, 82] width 13 height 13
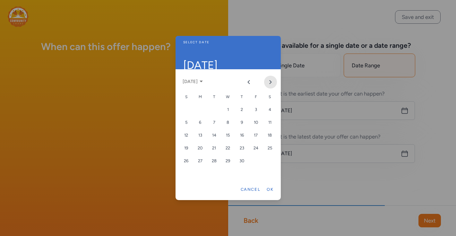
click at [271, 85] on button "Next month" at bounding box center [270, 82] width 13 height 13
click at [187, 173] on div "31" at bounding box center [186, 174] width 12 height 12
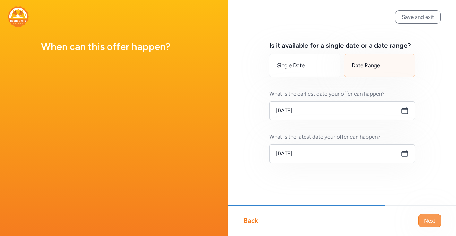
click at [428, 221] on span "Next" at bounding box center [430, 221] width 12 height 8
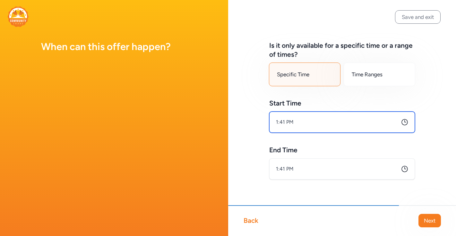
click at [352, 123] on input "1:41 PM" at bounding box center [342, 122] width 146 height 21
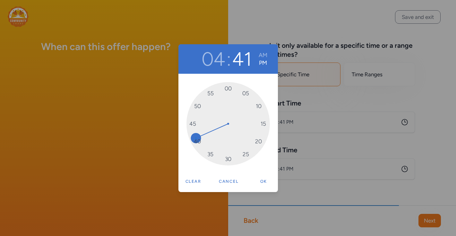
click at [297, 72] on div "04 : 41 AM PM 00 05 10 15 20 25 30 35 40 45 50 55 Clear Cancel Ok" at bounding box center [228, 118] width 456 height 236
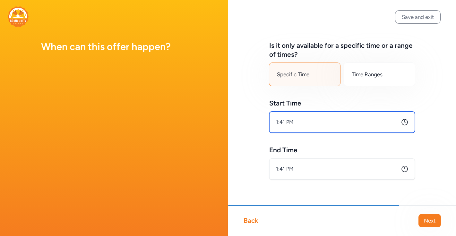
drag, startPoint x: 297, startPoint y: 125, endPoint x: 268, endPoint y: 124, distance: 28.6
click at [268, 124] on div "Is it only available for a specific time or a range of times? Specific Time Tim…" at bounding box center [342, 120] width 228 height 241
click at [405, 120] on icon at bounding box center [405, 122] width 8 height 8
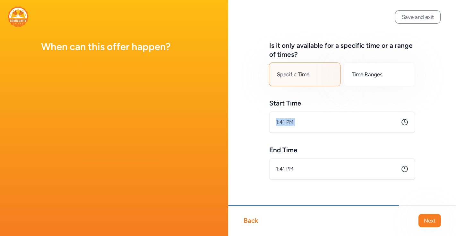
click at [406, 122] on icon at bounding box center [405, 122] width 8 height 8
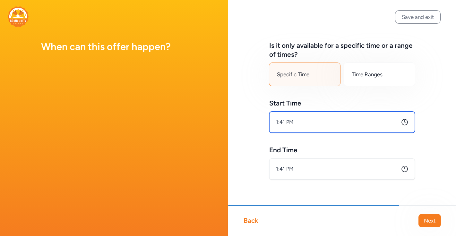
click at [326, 130] on input "1:41 PM" at bounding box center [342, 122] width 146 height 21
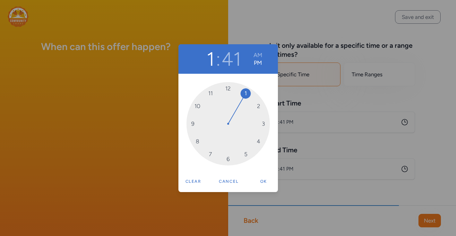
click at [310, 124] on div "1 : 41 AM PM 12 1 2 3 4 5 6 7 8 9 10 11 Clear Cancel Ok" at bounding box center [228, 118] width 456 height 236
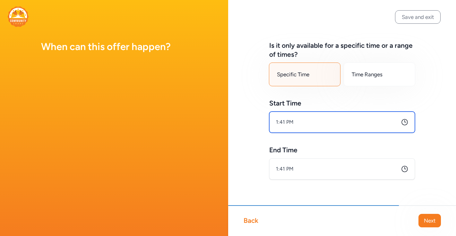
click at [283, 116] on input "1:41 PM" at bounding box center [342, 122] width 146 height 21
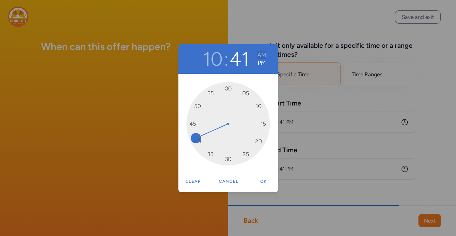
click at [259, 56] on button "AM" at bounding box center [261, 55] width 9 height 8
click at [215, 57] on button "10" at bounding box center [213, 58] width 20 height 23
click at [217, 65] on button "12" at bounding box center [212, 58] width 18 height 23
click at [215, 65] on span "12" at bounding box center [213, 64] width 20 height 6
click at [215, 63] on button "11" at bounding box center [212, 58] width 16 height 23
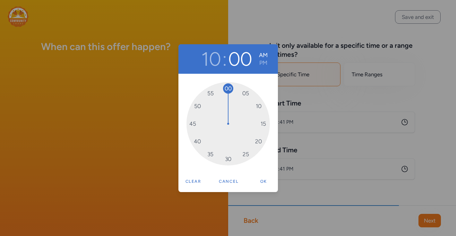
click at [305, 98] on div "10 : 00 AM PM 00 05 10 15 20 25 30 35 40 45 50 55 Clear Cancel Ok" at bounding box center [228, 118] width 456 height 236
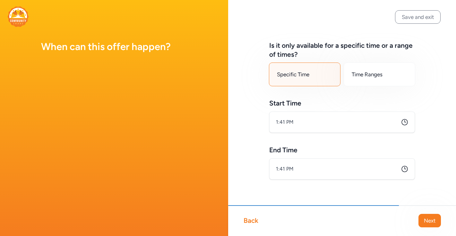
click at [402, 124] on icon at bounding box center [405, 122] width 8 height 8
click at [406, 124] on icon at bounding box center [405, 122] width 8 height 8
click at [399, 121] on input "1:41 PM" at bounding box center [342, 122] width 146 height 21
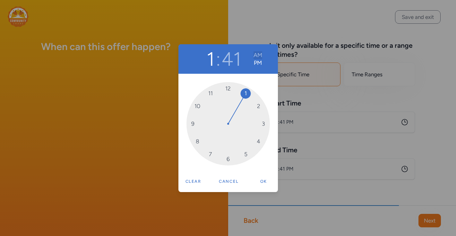
click at [258, 57] on button "AM" at bounding box center [258, 55] width 9 height 8
click at [215, 65] on button "11" at bounding box center [212, 58] width 16 height 23
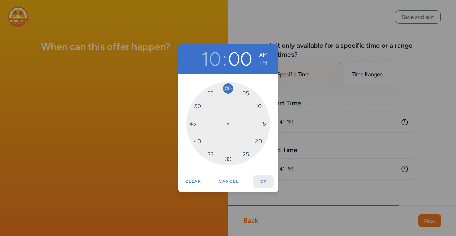
click at [266, 184] on button "Ok" at bounding box center [263, 181] width 21 height 13
type input "10:00 AM"
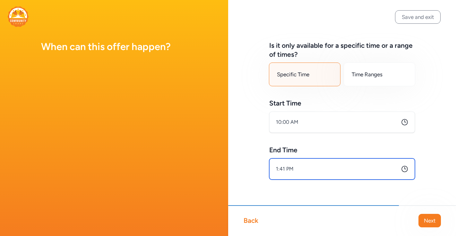
click at [314, 169] on input "1:41 PM" at bounding box center [342, 169] width 146 height 21
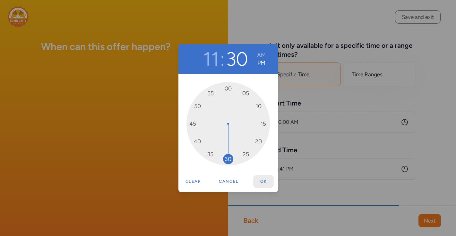
click at [263, 182] on button "Ok" at bounding box center [263, 181] width 21 height 13
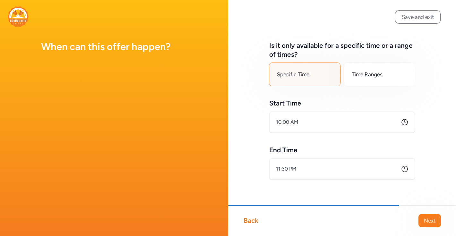
click at [437, 147] on div "Is it only available for a specific time or a range of times? Specific Time Tim…" at bounding box center [342, 120] width 228 height 241
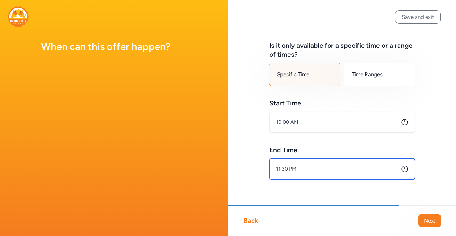
click at [403, 174] on input "11:30 PM" at bounding box center [342, 169] width 146 height 21
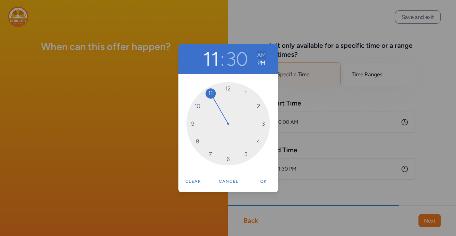
click at [261, 55] on button "AM" at bounding box center [261, 55] width 9 height 8
click at [267, 180] on button "Ok" at bounding box center [263, 181] width 21 height 13
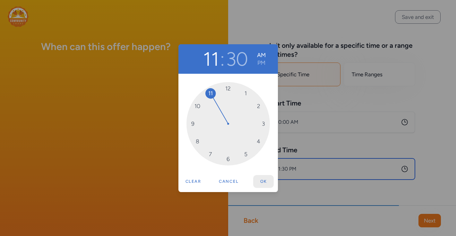
type input "11:30 AM"
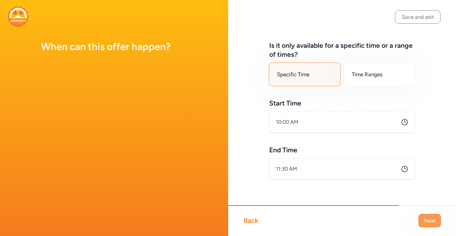
click at [427, 217] on span "Next" at bounding box center [430, 221] width 12 height 8
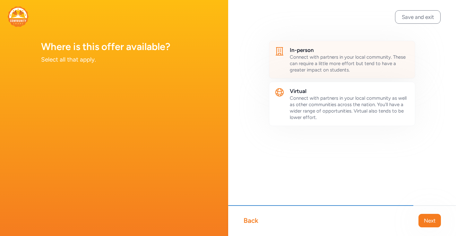
click at [326, 61] on span "Connect with partners in your local community. These can require a little more …" at bounding box center [348, 63] width 116 height 19
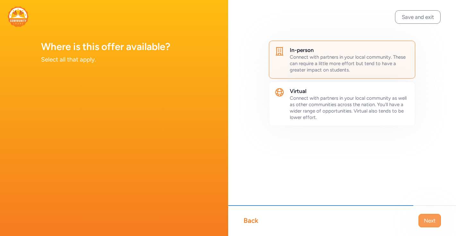
click at [424, 223] on span "Next" at bounding box center [430, 221] width 12 height 8
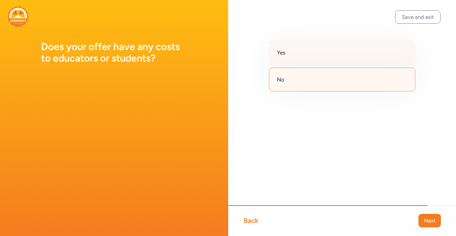
click at [282, 58] on div "Yes" at bounding box center [342, 53] width 147 height 24
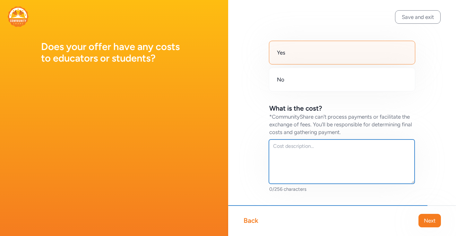
click at [304, 144] on textarea at bounding box center [342, 162] width 146 height 44
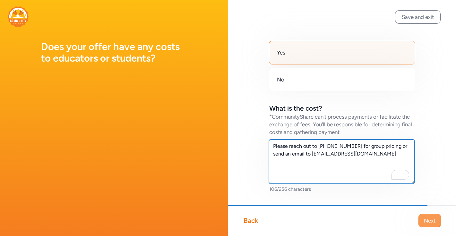
type textarea "Please reach out to (928) 534-3331 for group pricing or send an email to thefla…"
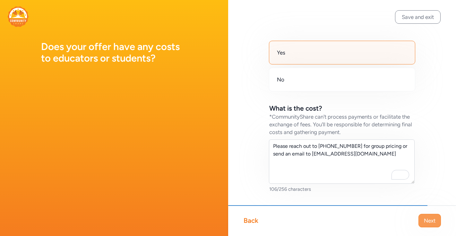
click at [433, 224] on span "Next" at bounding box center [430, 221] width 12 height 8
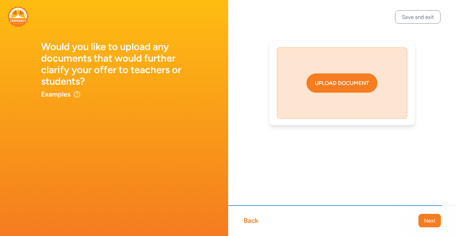
click at [334, 84] on div "Upload document" at bounding box center [342, 83] width 54 height 8
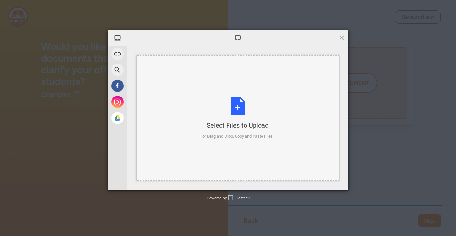
click at [232, 106] on div "Select Files to Upload or Drag and Drop, Copy and Paste Files" at bounding box center [238, 118] width 70 height 43
click at [223, 99] on div "Select Files to Upload or Drag and Drop, Copy and Paste Files" at bounding box center [238, 118] width 70 height 43
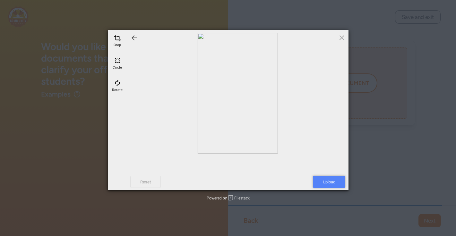
click at [328, 183] on span "Upload" at bounding box center [329, 182] width 32 height 12
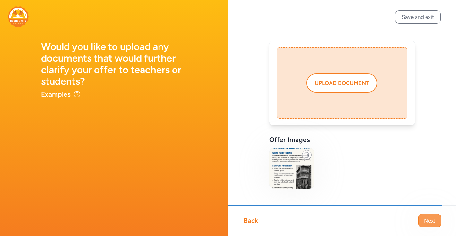
click at [424, 224] on span "Next" at bounding box center [430, 221] width 12 height 8
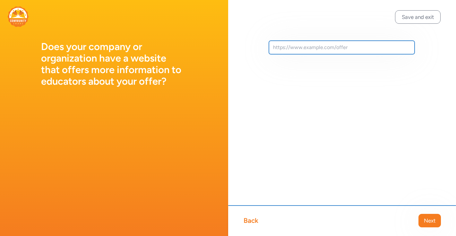
click at [306, 49] on input "text" at bounding box center [342, 47] width 146 height 13
type input "www.flagstaffunderground.com"
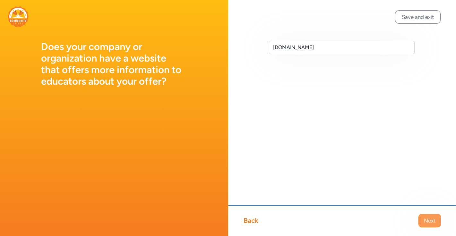
click at [427, 219] on span "Next" at bounding box center [430, 221] width 12 height 8
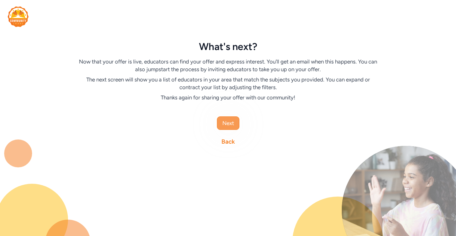
click at [231, 124] on span "Next" at bounding box center [228, 123] width 12 height 8
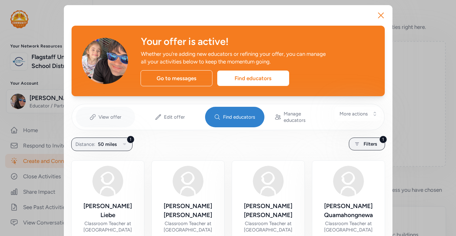
click at [108, 114] on span "View offer" at bounding box center [110, 117] width 23 height 6
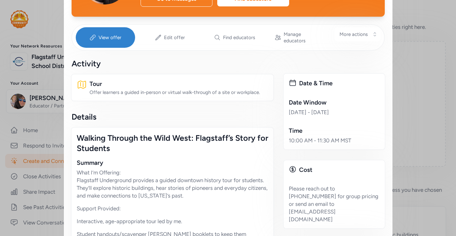
scroll to position [84, 0]
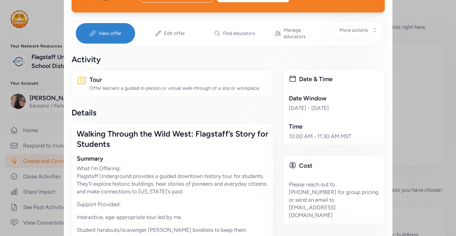
click at [165, 85] on div "Offer learners a guided in-person or virtual walk-through of a site or workplac…" at bounding box center [179, 88] width 179 height 6
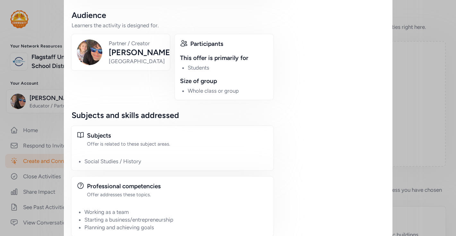
scroll to position [601, 0]
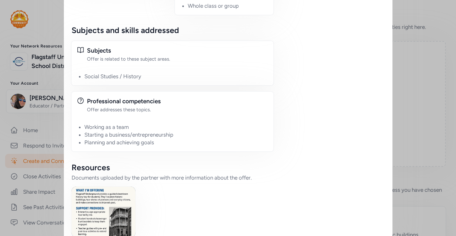
click at [99, 187] on img at bounding box center [104, 212] width 64 height 51
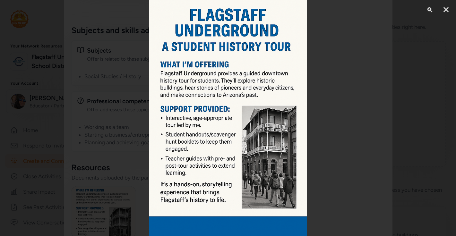
click at [132, 151] on div at bounding box center [228, 118] width 456 height 236
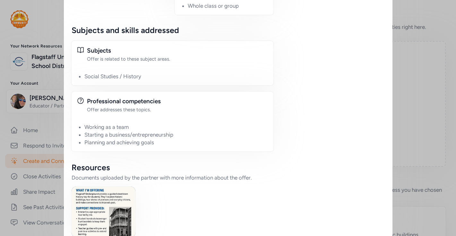
scroll to position [0, 0]
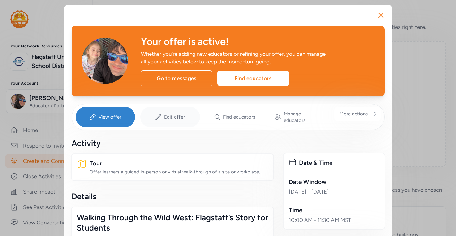
click at [187, 116] on div "Edit offer" at bounding box center [170, 117] width 60 height 21
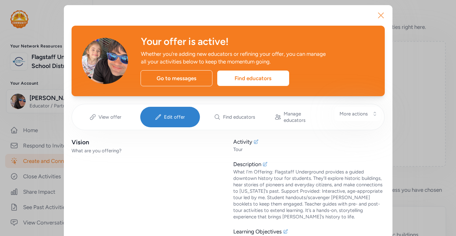
click at [380, 11] on icon "button" at bounding box center [381, 15] width 10 height 10
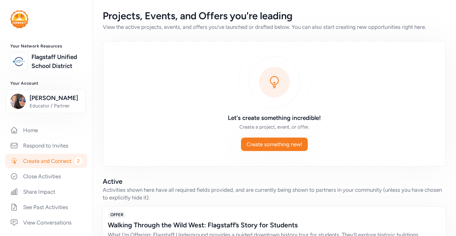
click at [36, 168] on link "Create and Connect 2" at bounding box center [46, 161] width 82 height 14
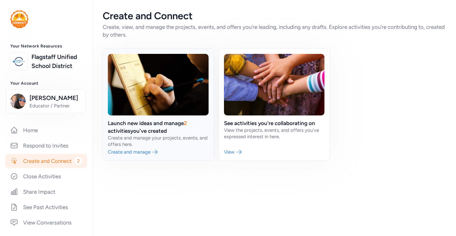
click at [138, 151] on link at bounding box center [158, 105] width 111 height 112
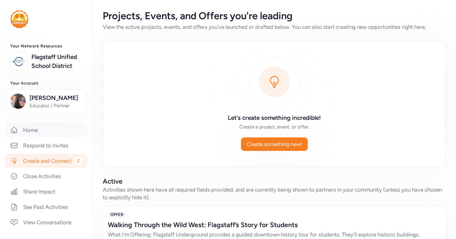
click at [69, 137] on link "Home" at bounding box center [46, 130] width 82 height 14
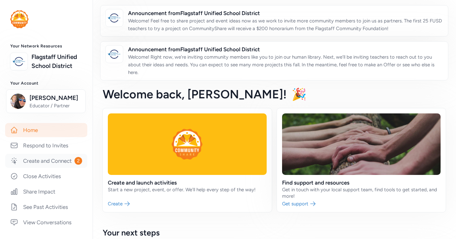
click at [60, 162] on link "Create and Connect 2" at bounding box center [46, 161] width 82 height 14
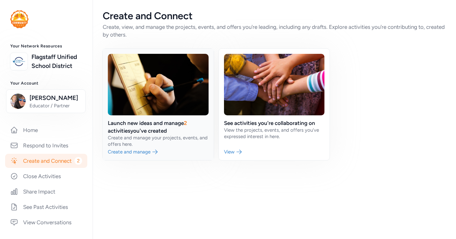
click at [140, 152] on link at bounding box center [158, 105] width 111 height 112
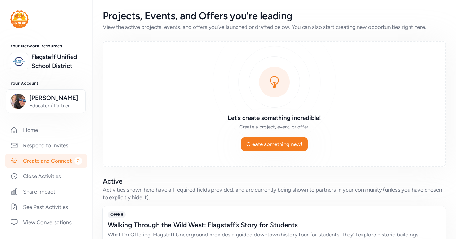
scroll to position [150, 0]
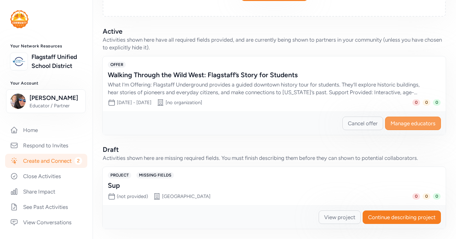
click at [401, 126] on span "Manage educators" at bounding box center [413, 124] width 45 height 8
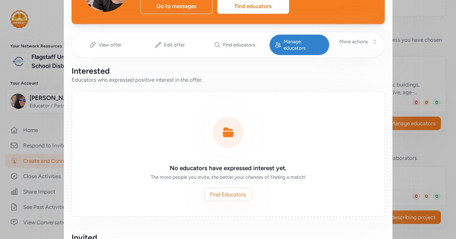
scroll to position [71, 0]
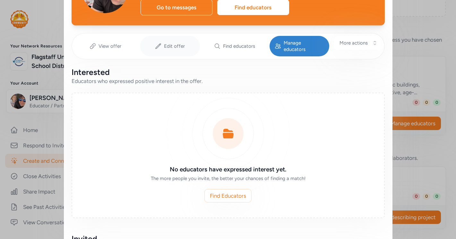
click at [174, 45] on span "Edit offer" at bounding box center [174, 46] width 21 height 6
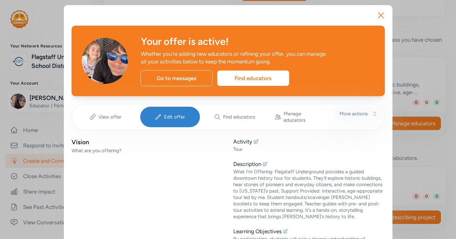
click at [348, 115] on span "More actions" at bounding box center [354, 114] width 28 height 6
click at [107, 114] on span "View offer" at bounding box center [110, 117] width 23 height 6
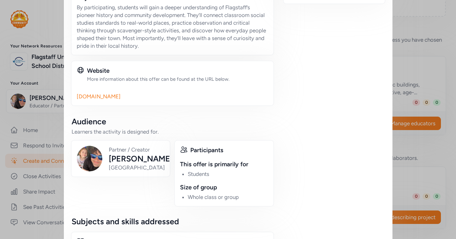
scroll to position [598, 0]
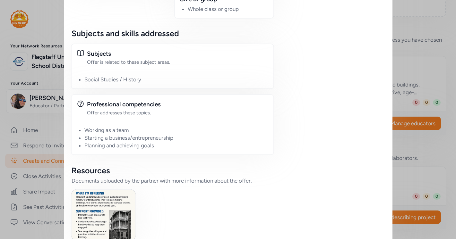
click at [97, 192] on img at bounding box center [104, 215] width 64 height 51
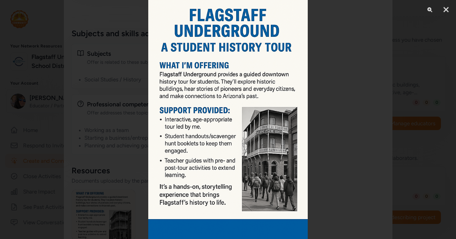
click at [332, 162] on div at bounding box center [228, 119] width 456 height 239
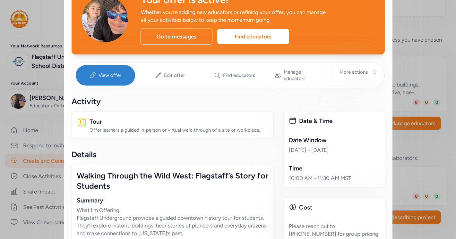
scroll to position [0, 0]
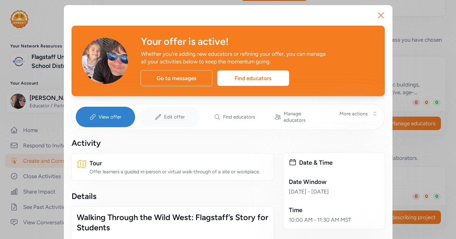
click at [173, 117] on div "Edit offer" at bounding box center [170, 117] width 60 height 21
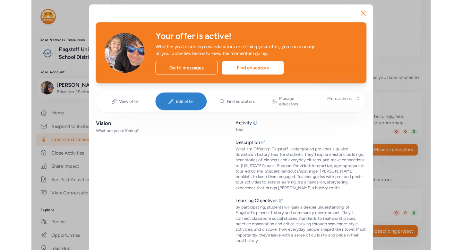
scroll to position [140, 0]
